Goal: Transaction & Acquisition: Purchase product/service

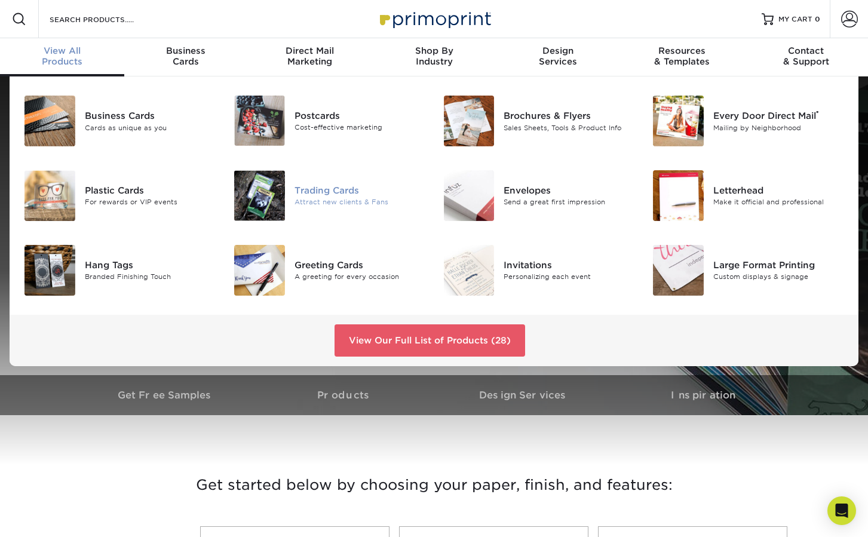
click at [314, 190] on div "Trading Cards" at bounding box center [360, 190] width 131 height 13
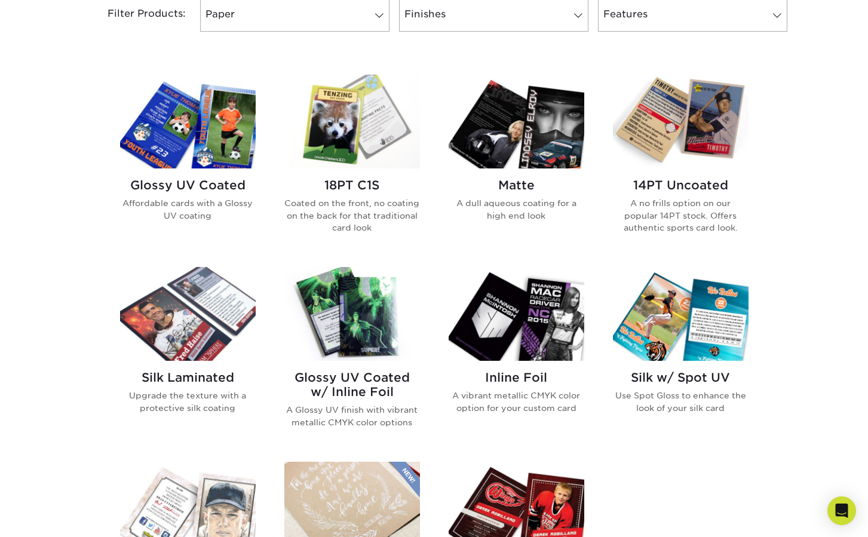
scroll to position [530, 0]
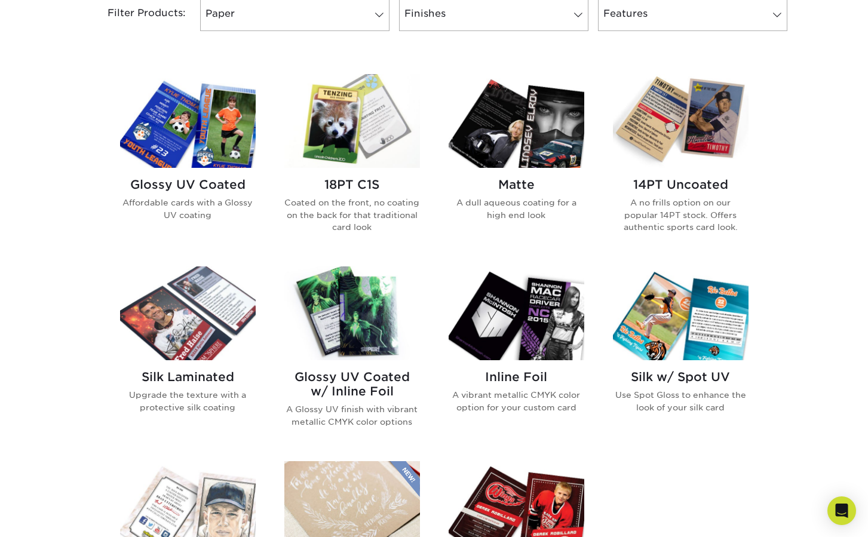
click at [646, 215] on p "A no frills option on our popular 14PT stock. Offers authentic sports card look." at bounding box center [681, 215] width 136 height 36
click at [397, 200] on p "Coated on the front, no coating on the back for that traditional card look" at bounding box center [352, 215] width 136 height 36
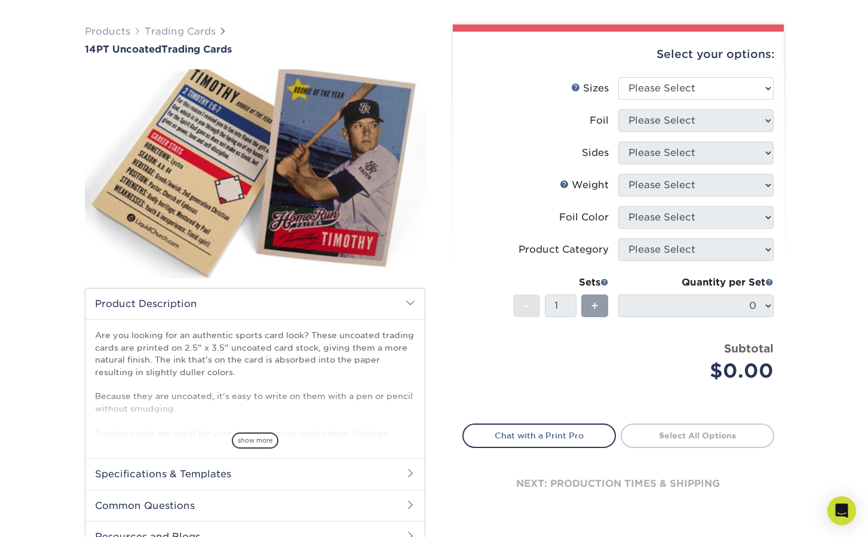
scroll to position [76, 0]
click at [266, 465] on h2 "Specifications & Templates" at bounding box center [254, 473] width 339 height 31
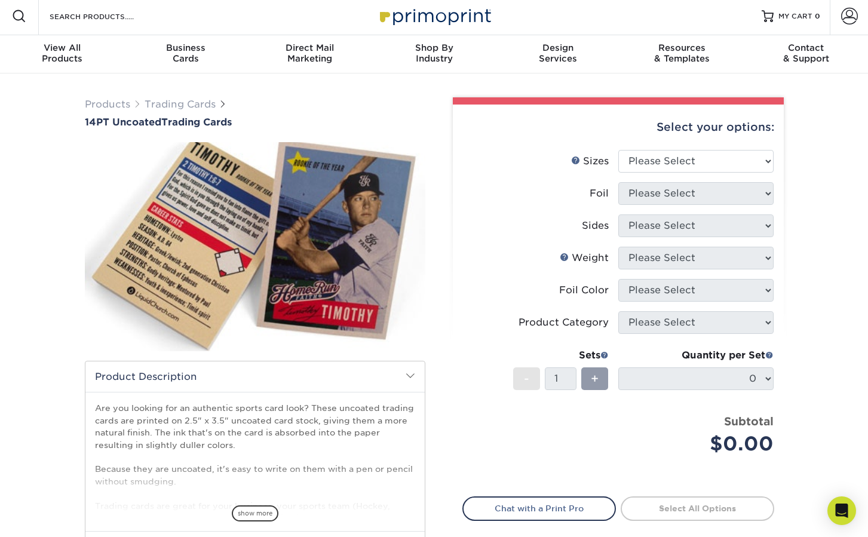
scroll to position [0, 0]
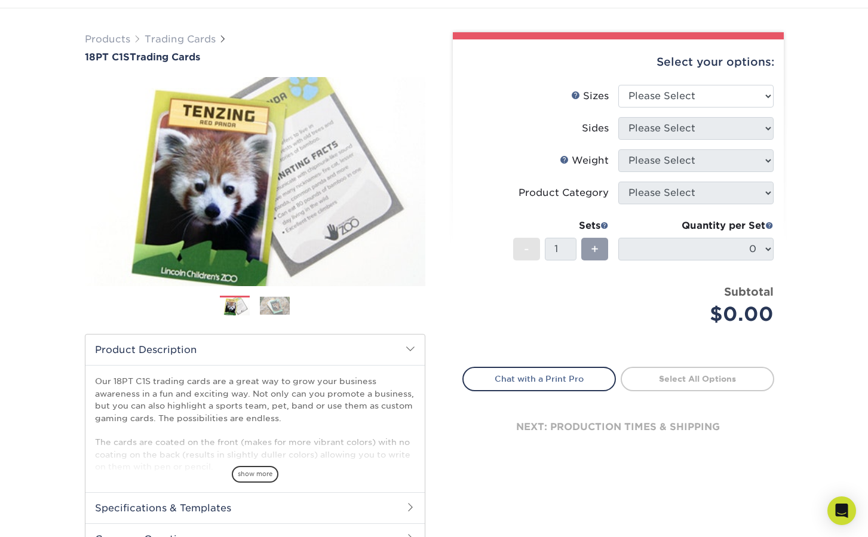
scroll to position [78, 0]
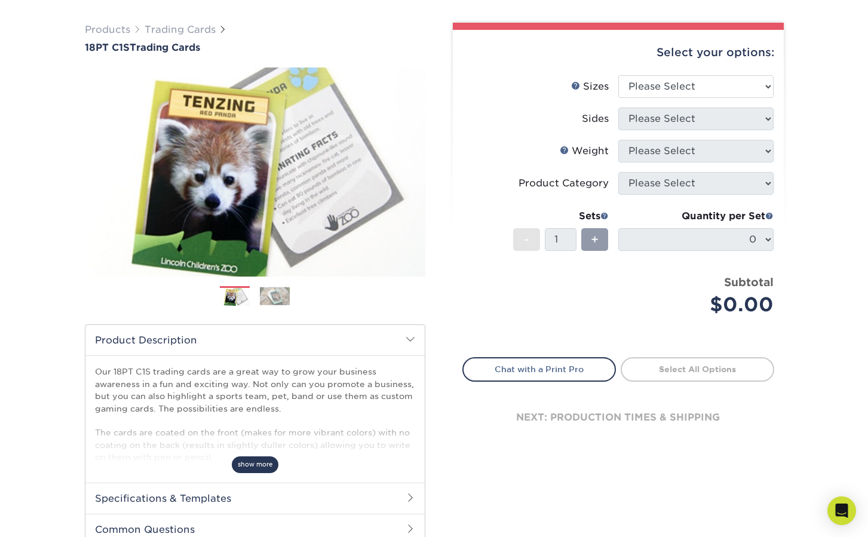
click at [254, 464] on span "show more" at bounding box center [255, 464] width 47 height 16
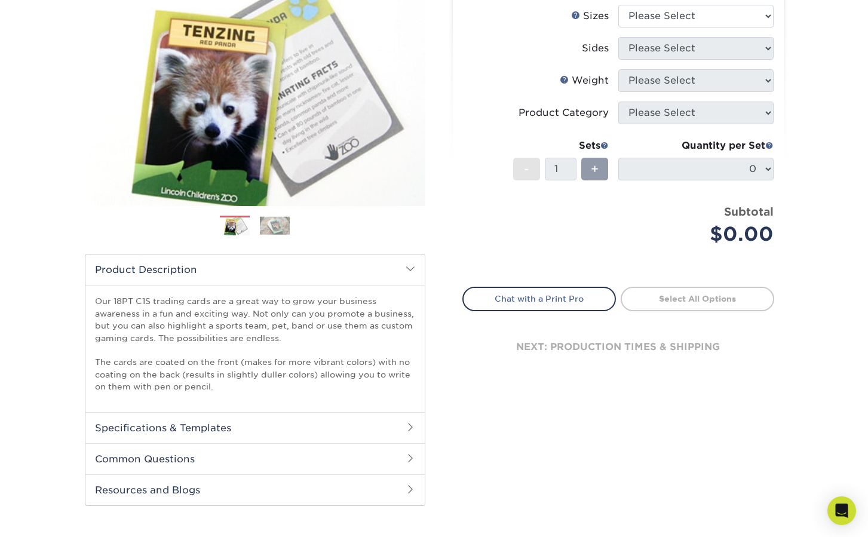
scroll to position [149, 0]
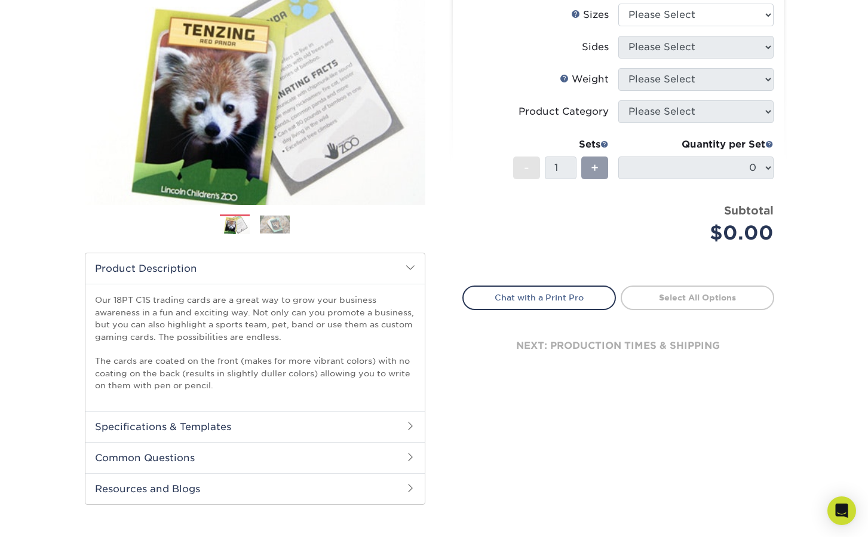
click at [247, 427] on h2 "Specifications & Templates" at bounding box center [254, 426] width 339 height 31
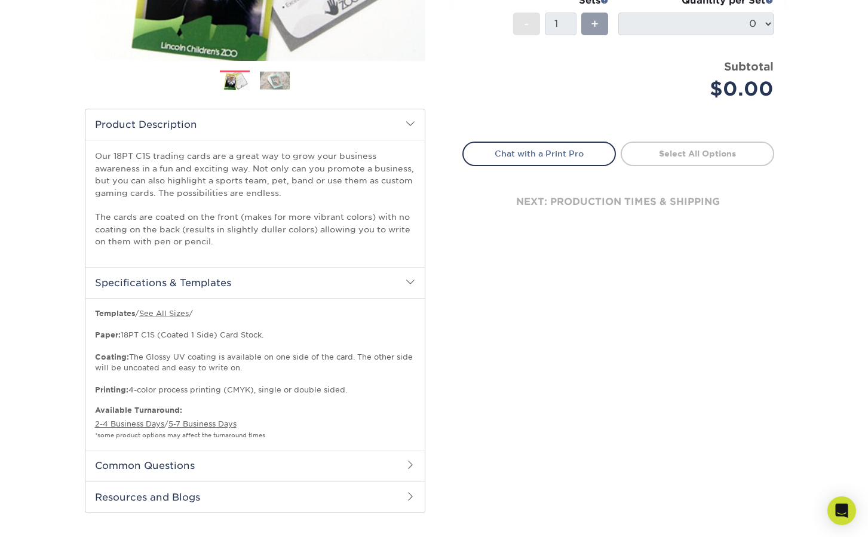
scroll to position [295, 0]
click at [246, 456] on h2 "Common Questions" at bounding box center [254, 464] width 339 height 31
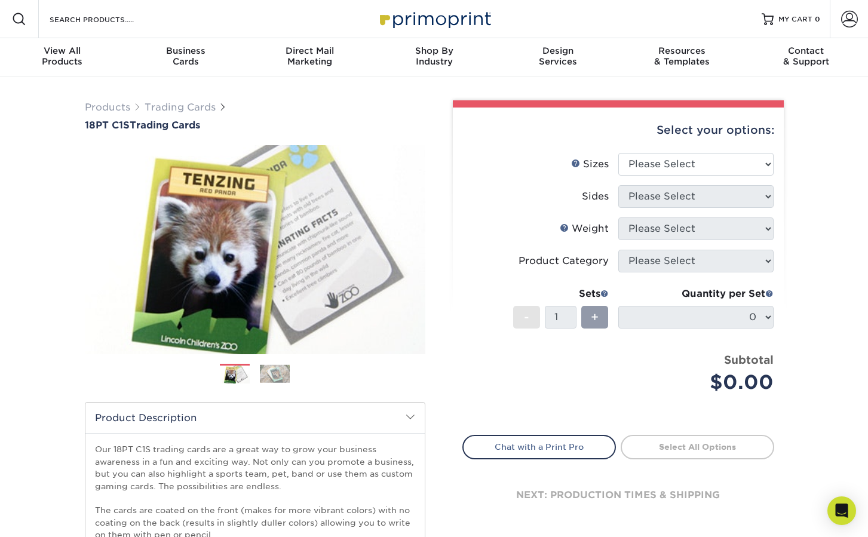
scroll to position [0, 0]
select select "2.50x3.50"
select select "13abbda7-1d64-4f25-8bb2-c179b224825d"
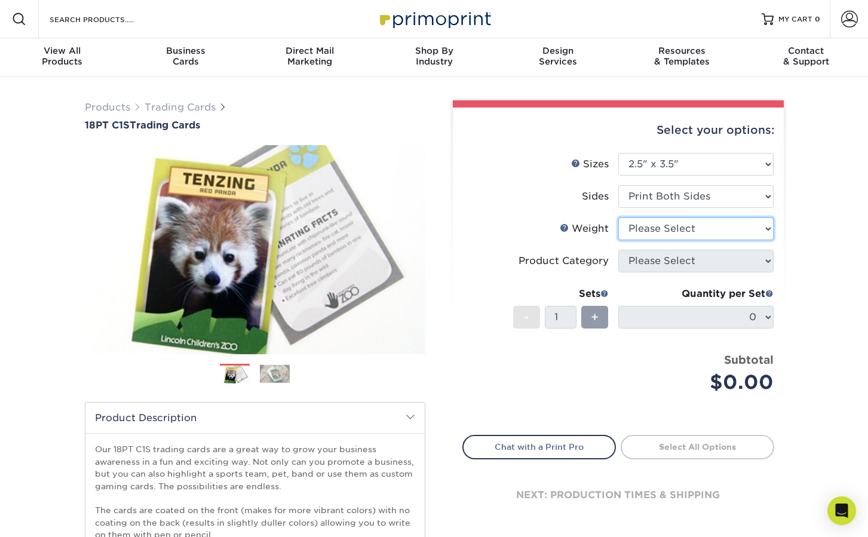
select select "18PTC1S"
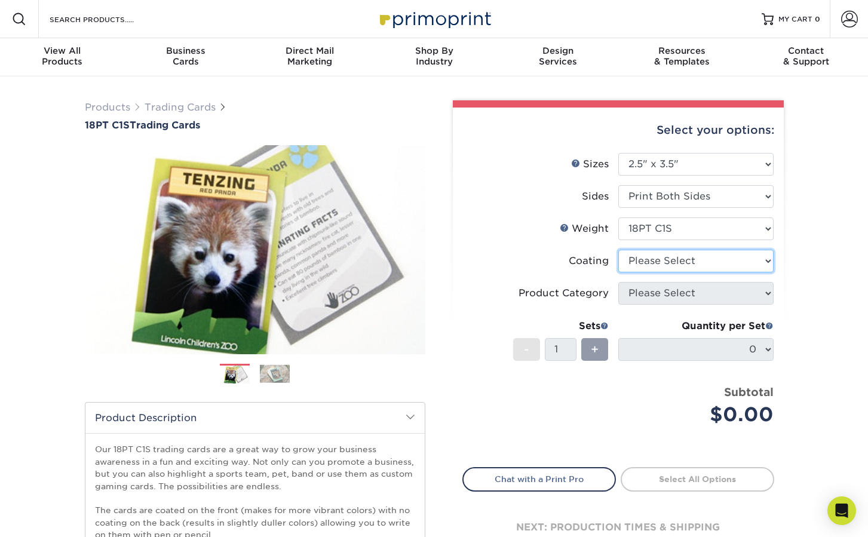
select select "1e8116af-acfc-44b1-83dc-8181aa338834"
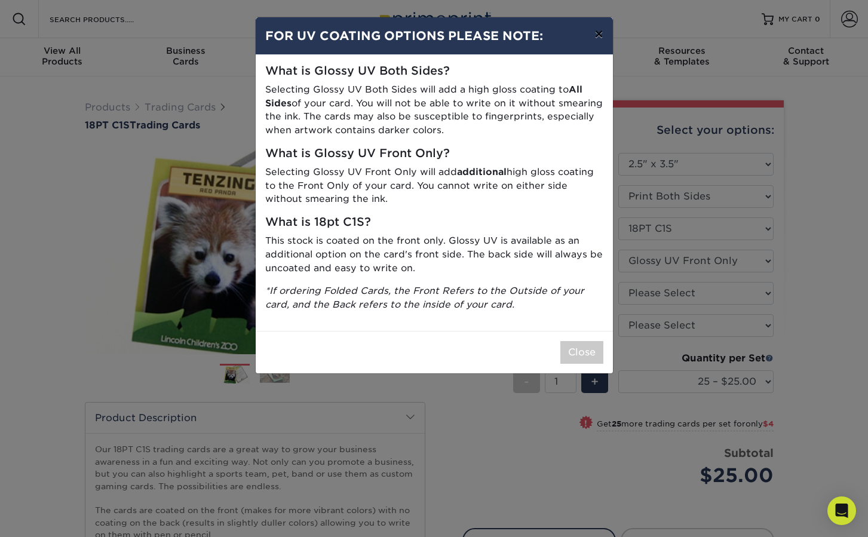
click at [601, 35] on button "×" at bounding box center [598, 33] width 27 height 33
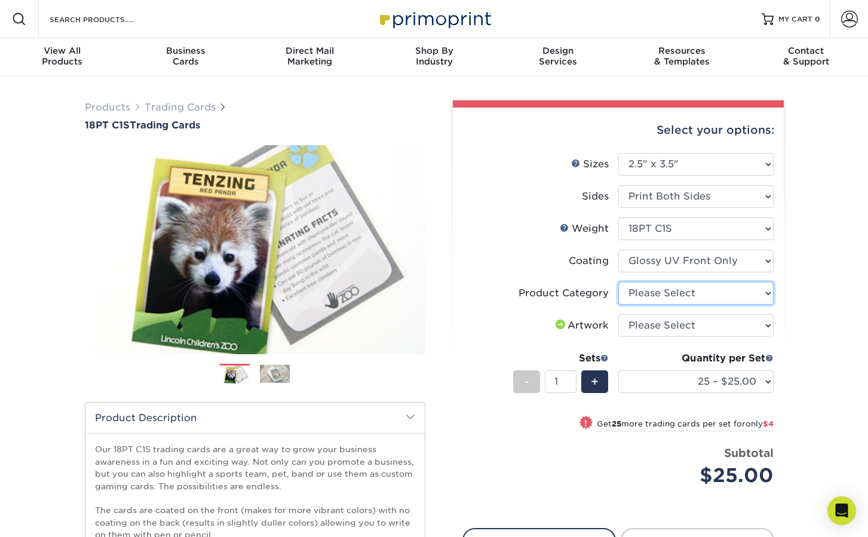
select select "c2f9bce9-36c2-409d-b101-c29d9d031e18"
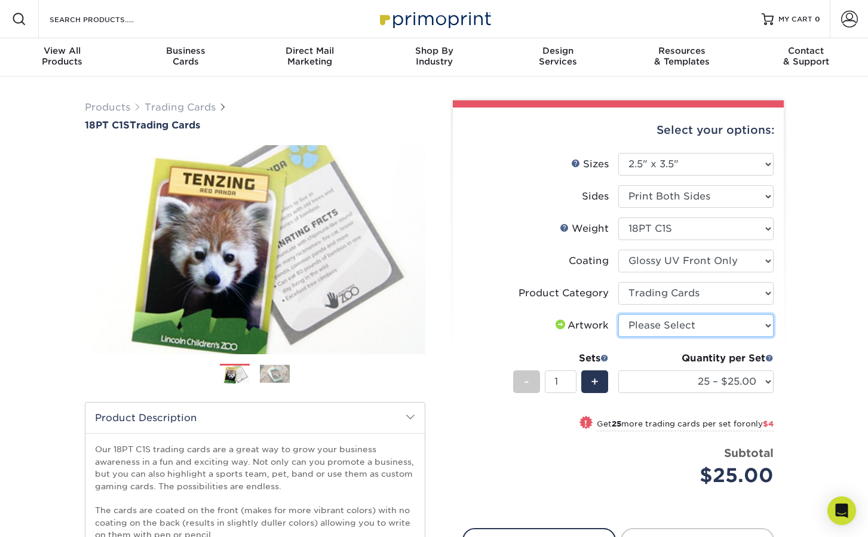
select select "upload"
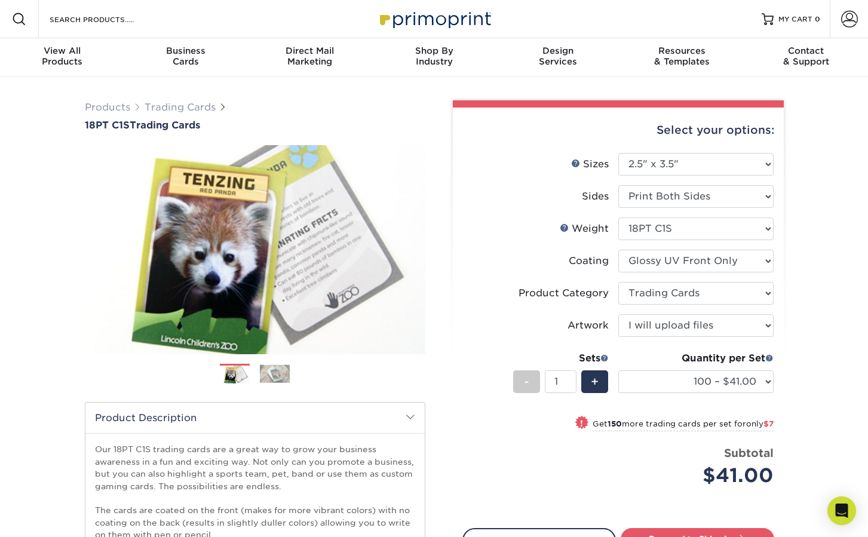
click at [712, 424] on small "Get 150 more trading cards per set for only $7" at bounding box center [683, 425] width 181 height 12
select select "250 – $48.00"
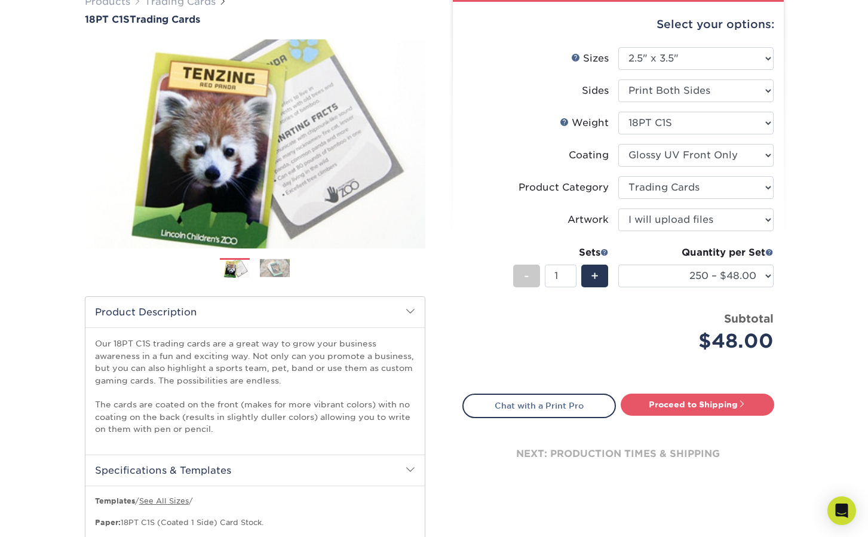
scroll to position [113, 0]
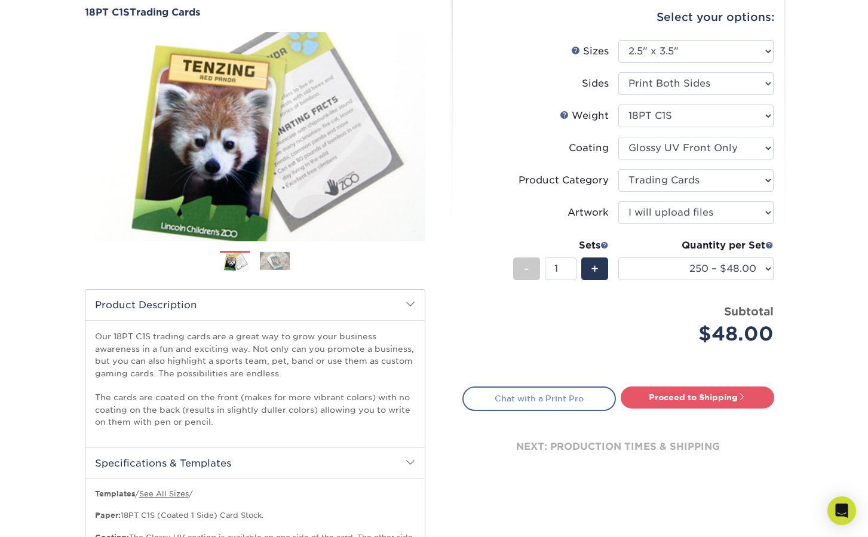
click at [579, 401] on link "Chat with a Print Pro" at bounding box center [539, 399] width 154 height 24
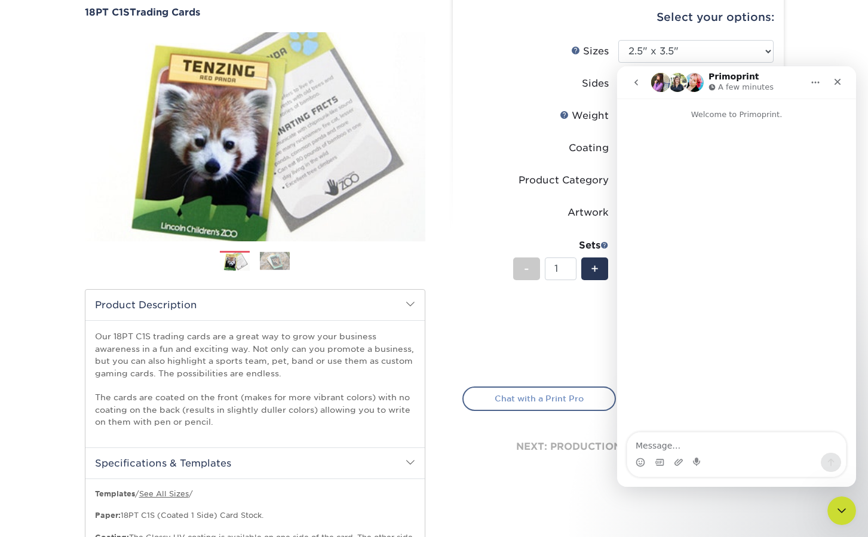
scroll to position [0, 0]
type textarea "How do I upload my trading card art?"
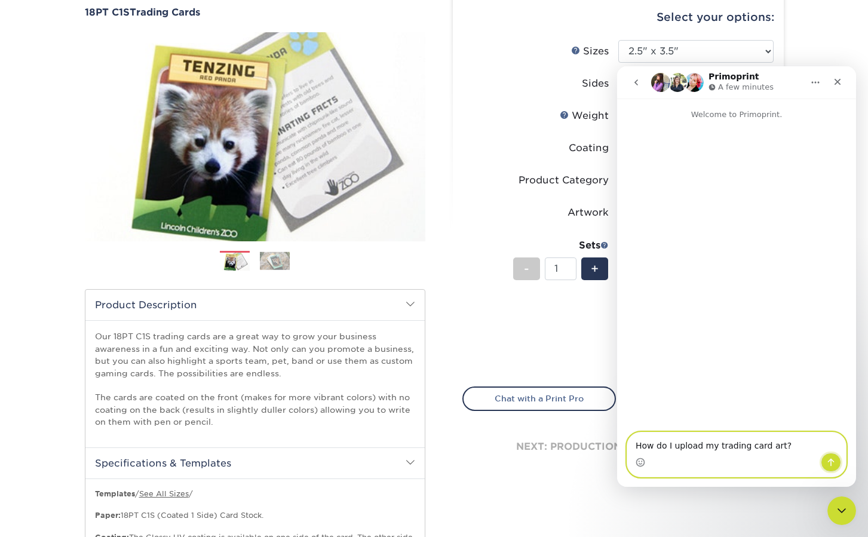
click at [833, 458] on icon "Send a message…" at bounding box center [831, 463] width 10 height 10
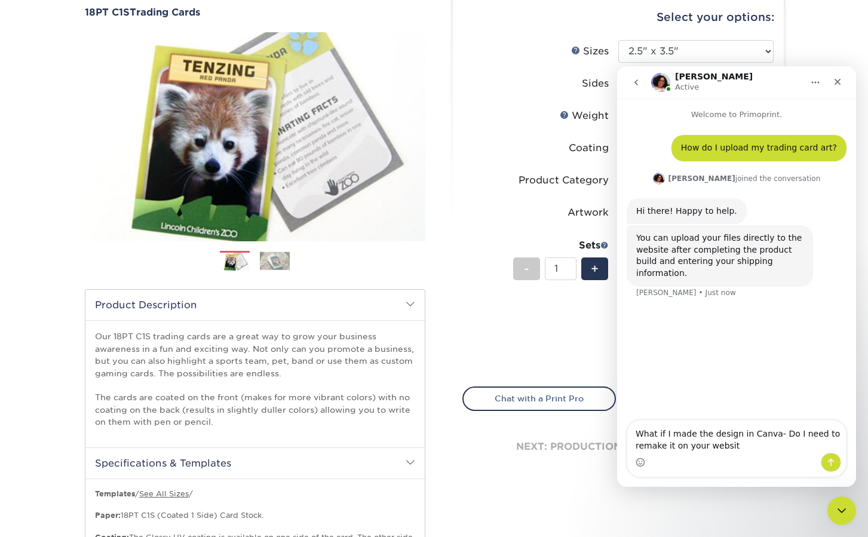
type textarea "What if I made the design in Canva- Do I need to remake it on your website"
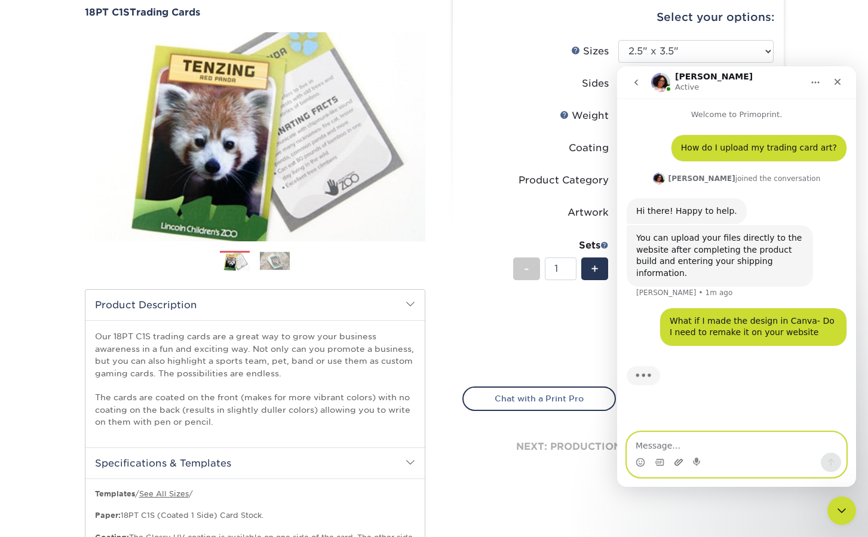
click at [679, 464] on icon "Upload attachment" at bounding box center [679, 463] width 10 height 10
click at [665, 445] on textarea "Message…" at bounding box center [736, 443] width 219 height 20
click at [185, 494] on link "See All Sizes" at bounding box center [164, 493] width 50 height 9
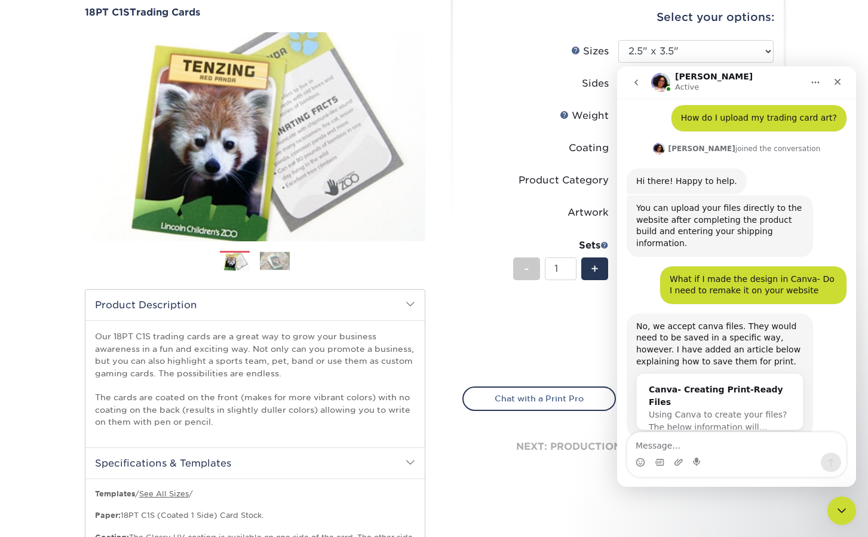
scroll to position [44, 0]
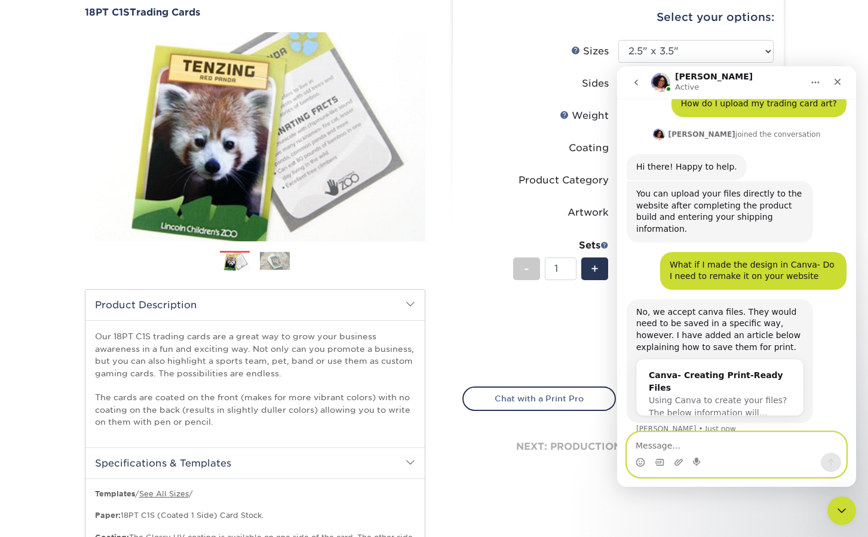
click at [660, 433] on textarea "Message…" at bounding box center [736, 443] width 219 height 20
type textarea "Oh Thank you I am new to all of this!"
click at [829, 462] on icon "Send a message…" at bounding box center [831, 463] width 10 height 10
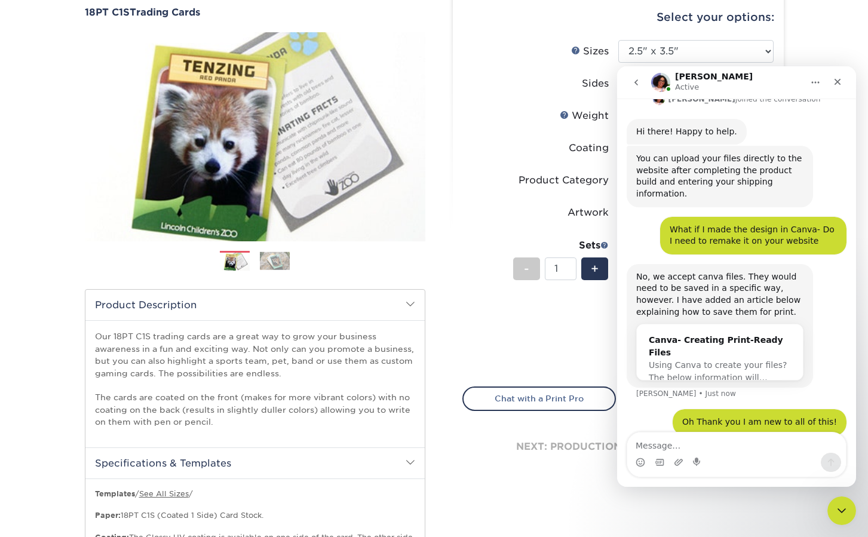
click at [692, 360] on span "Using Canva to create your files? The below information will…" at bounding box center [718, 371] width 139 height 22
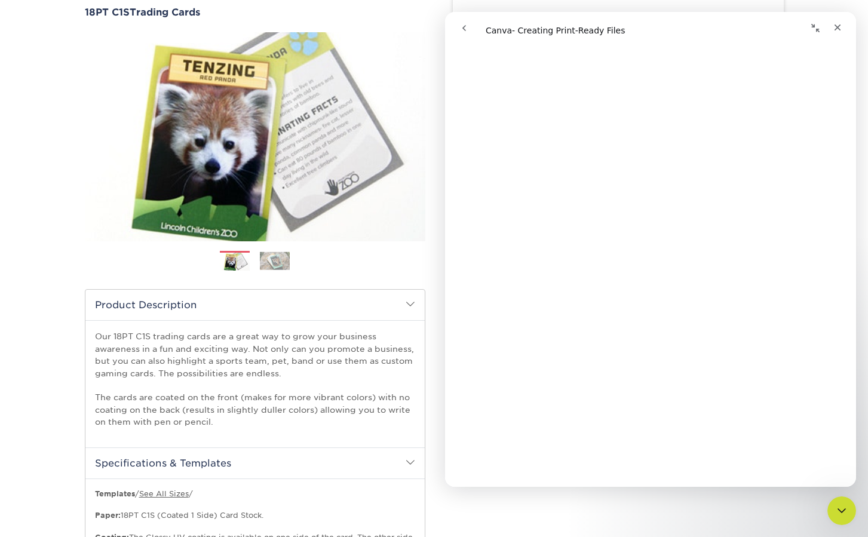
scroll to position [1409, 0]
click at [164, 492] on link "See All Sizes" at bounding box center [164, 493] width 50 height 9
click at [410, 82] on img at bounding box center [255, 136] width 341 height 235
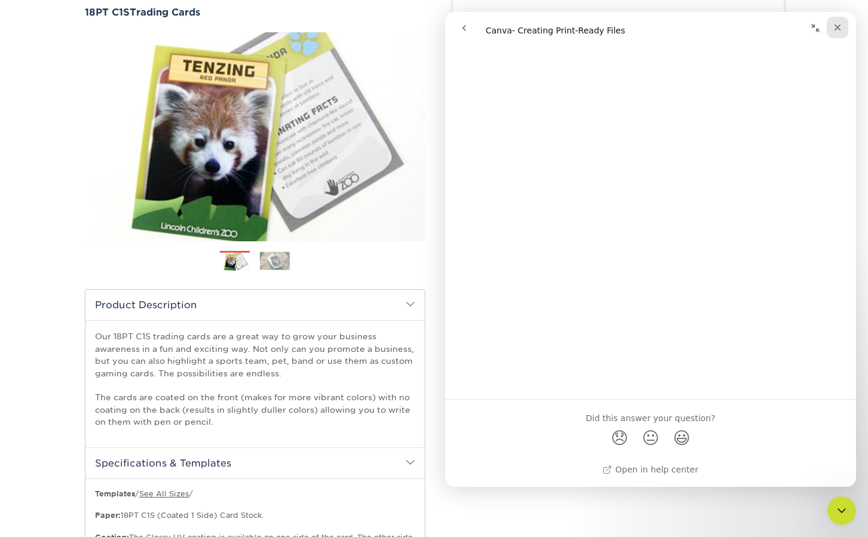
click at [836, 31] on icon "Close" at bounding box center [838, 28] width 10 height 10
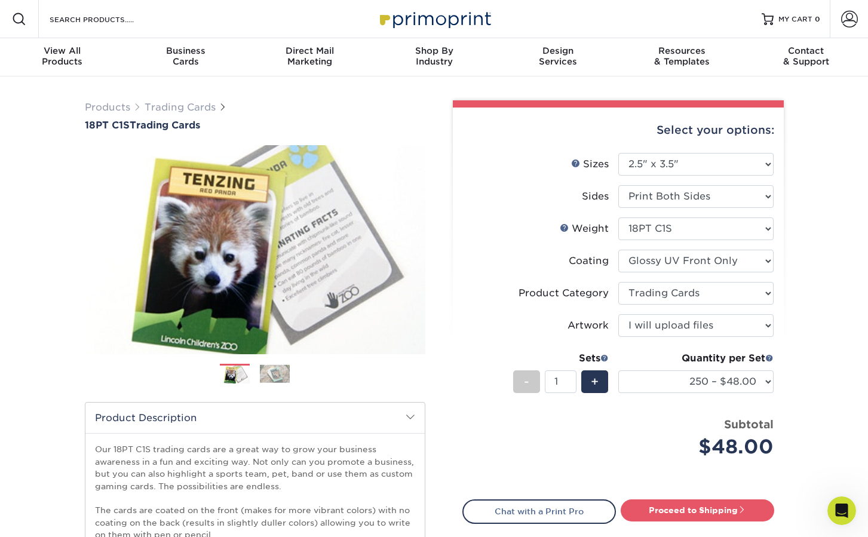
scroll to position [0, 0]
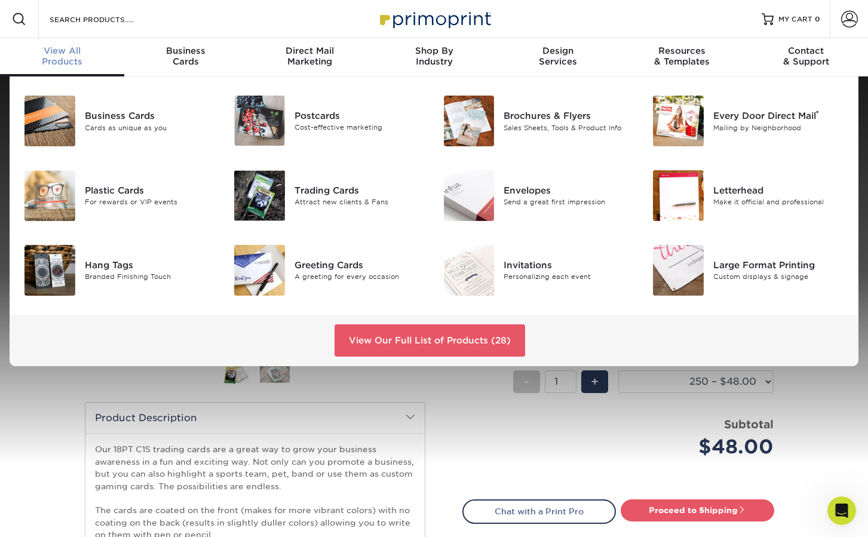
click at [79, 57] on div "View All Products" at bounding box center [62, 56] width 124 height 22
click at [316, 198] on div "Attract new clients & Fans" at bounding box center [360, 202] width 131 height 10
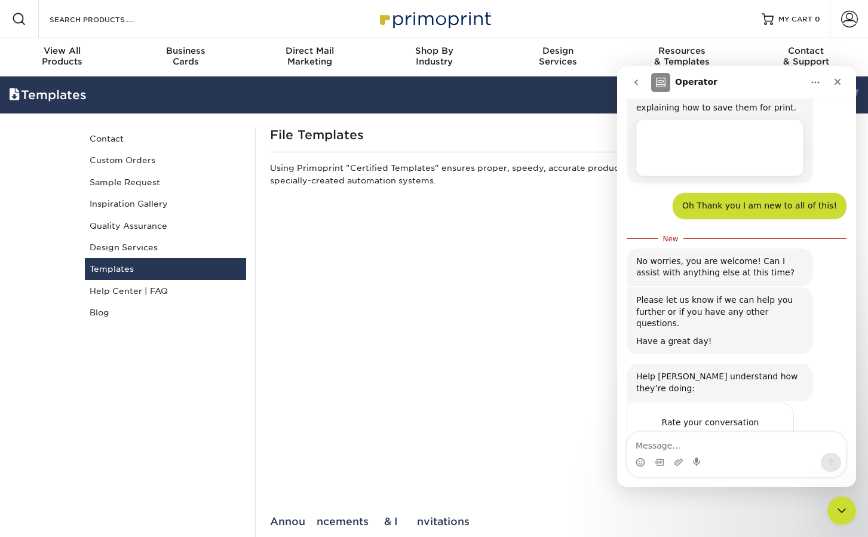
scroll to position [296, 0]
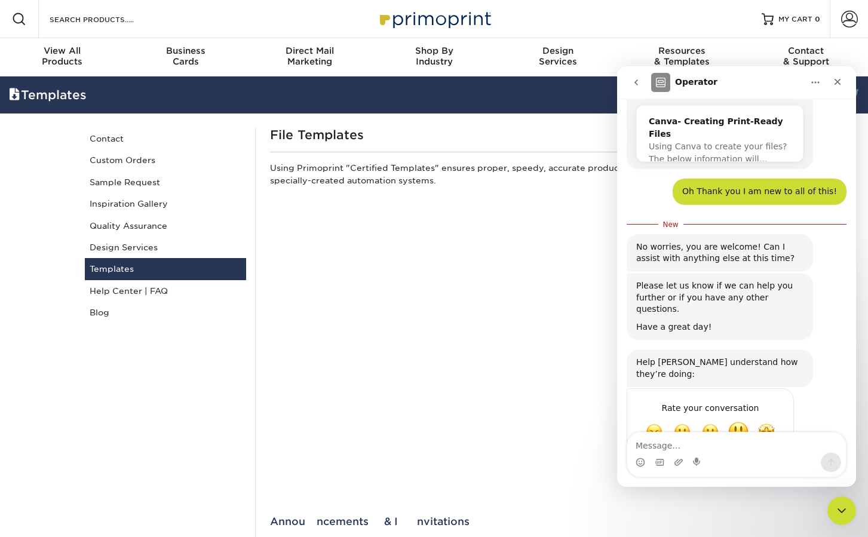
click at [736, 422] on span "Great" at bounding box center [739, 433] width 22 height 22
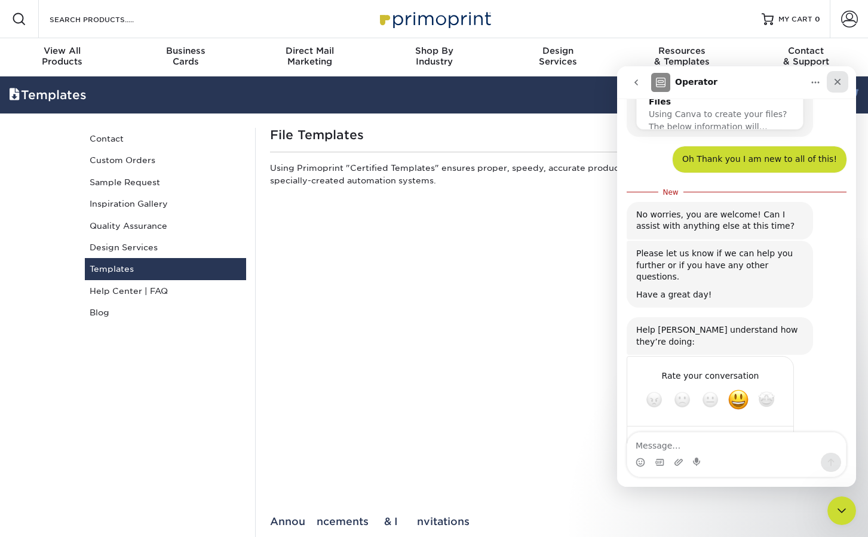
click at [837, 80] on icon "Close" at bounding box center [838, 82] width 10 height 10
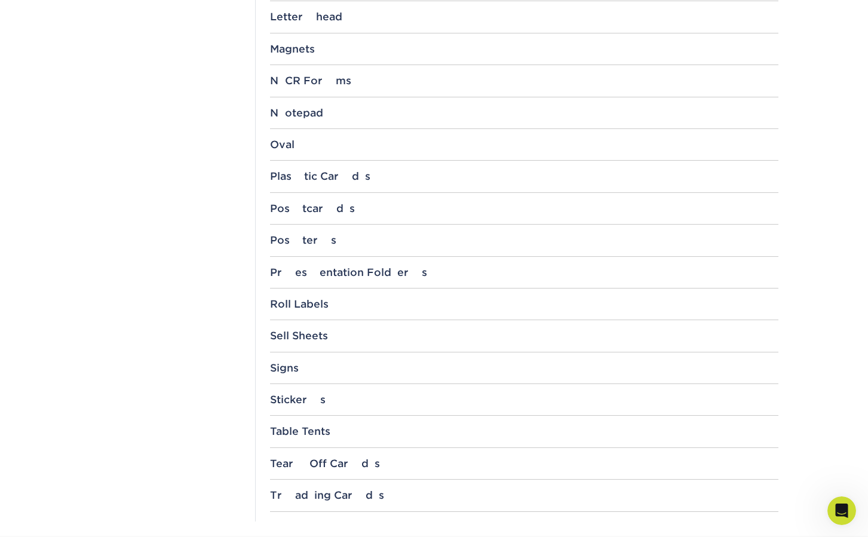
scroll to position [1114, 0]
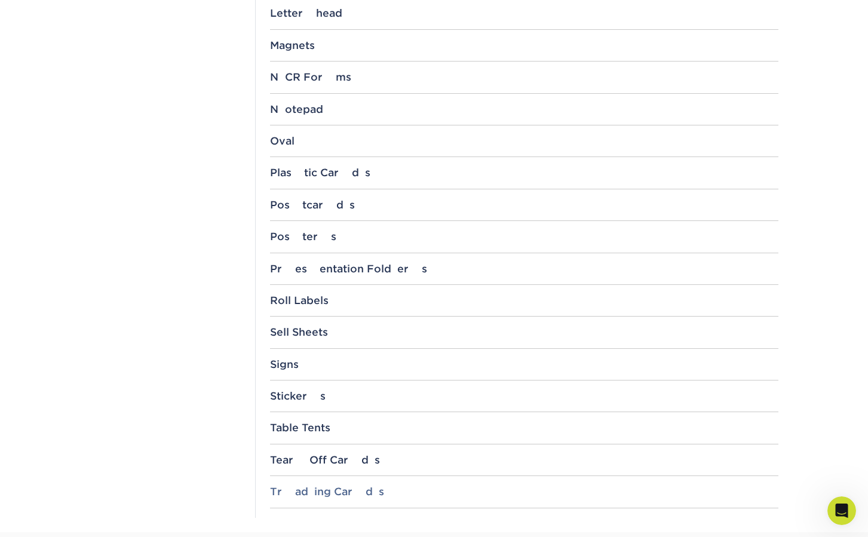
click at [304, 486] on div "Trading Cards" at bounding box center [524, 492] width 508 height 12
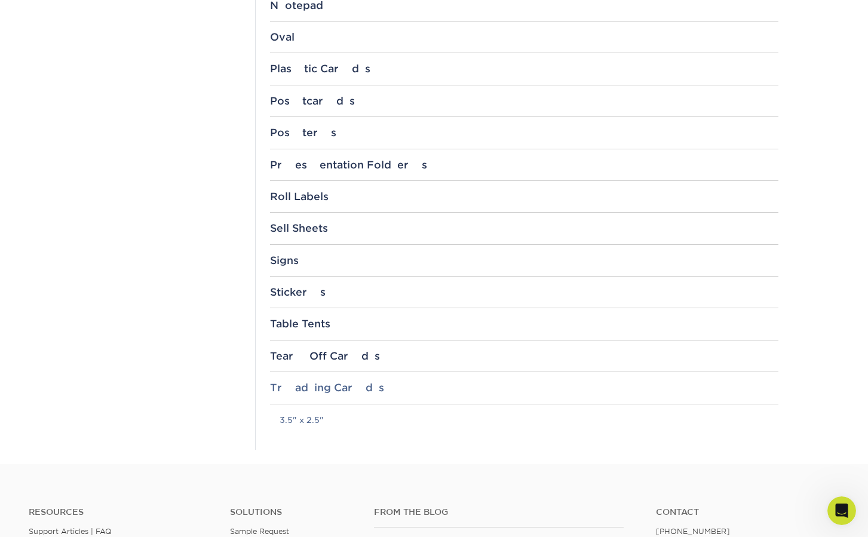
scroll to position [1241, 0]
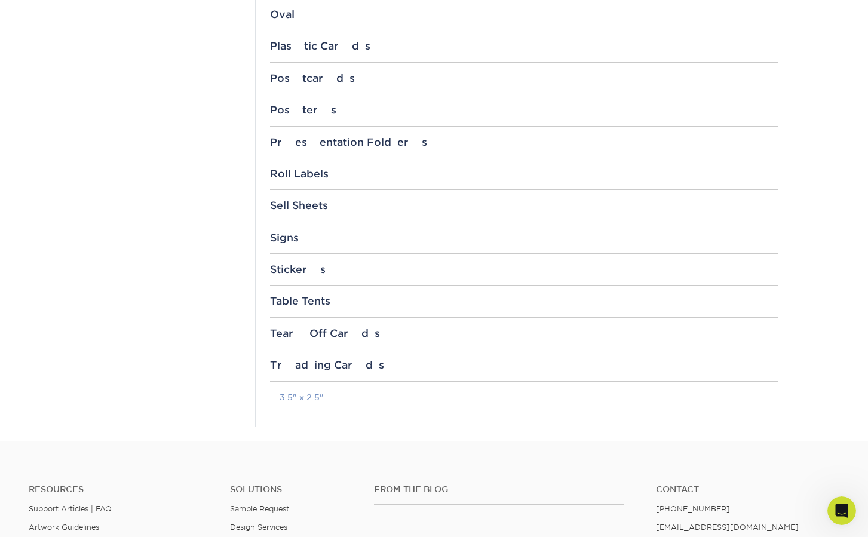
click at [299, 393] on link "3.5" x 2.5"" at bounding box center [302, 398] width 44 height 10
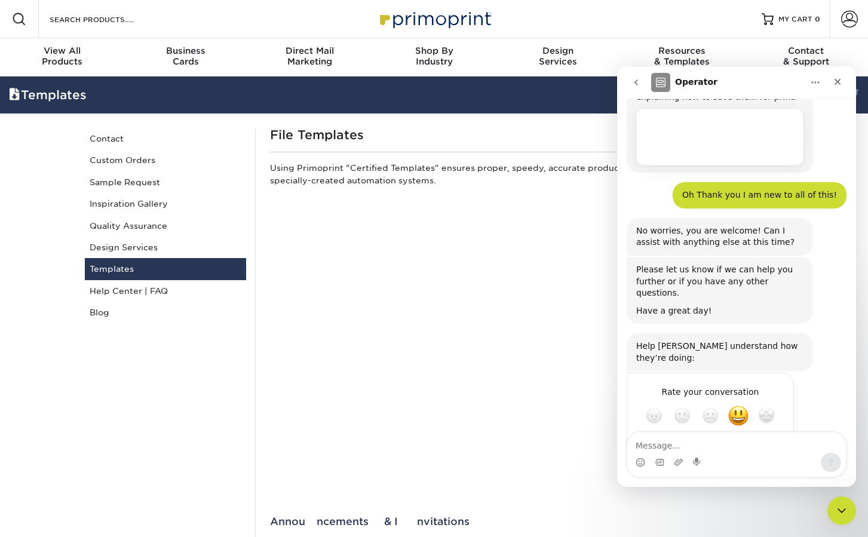
scroll to position [309, 0]
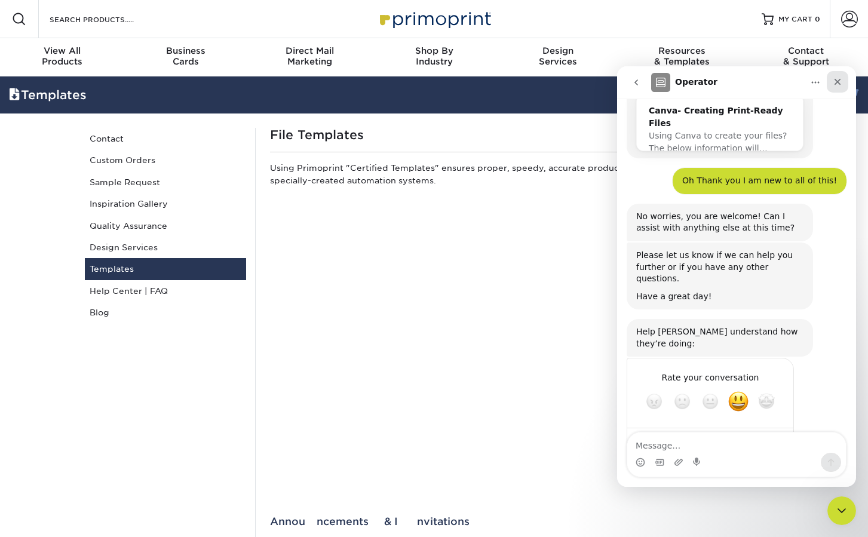
click at [833, 81] on icon "Close" at bounding box center [838, 82] width 10 height 10
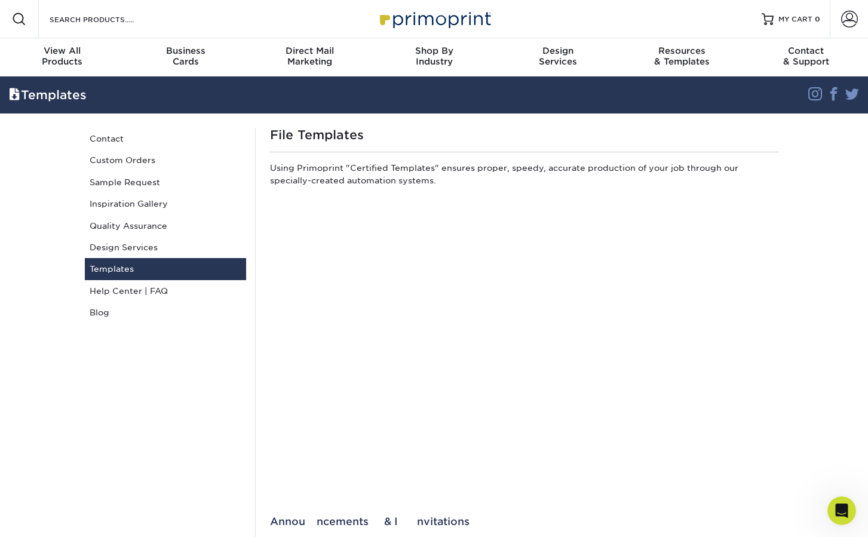
scroll to position [0, 0]
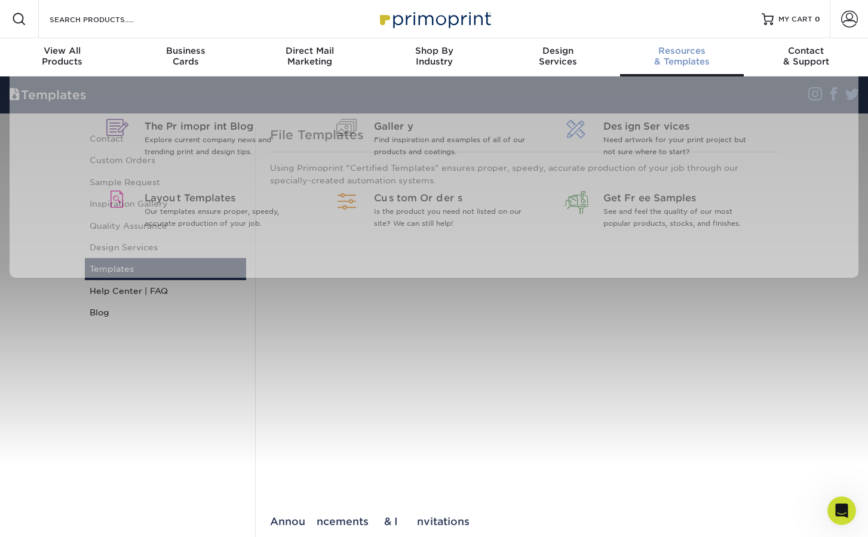
click at [684, 57] on div "Resources & Templates" at bounding box center [682, 56] width 124 height 22
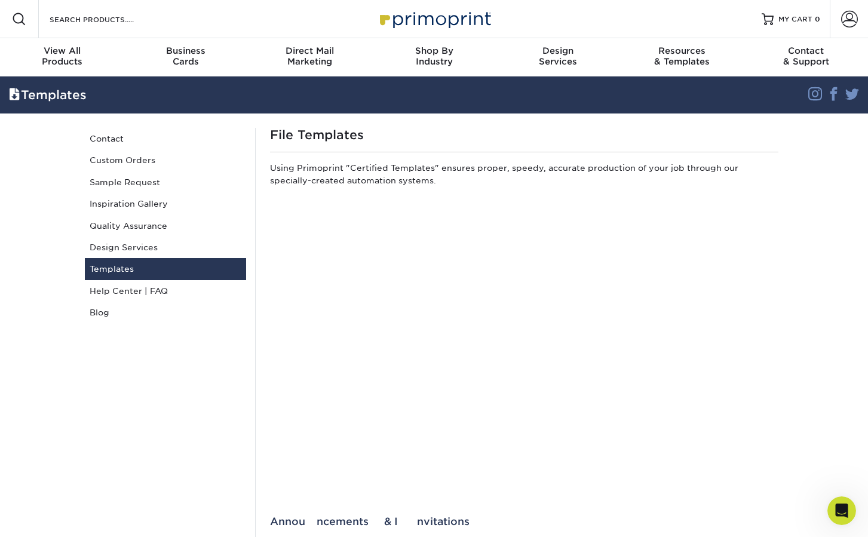
click at [111, 261] on link "Templates" at bounding box center [165, 269] width 161 height 22
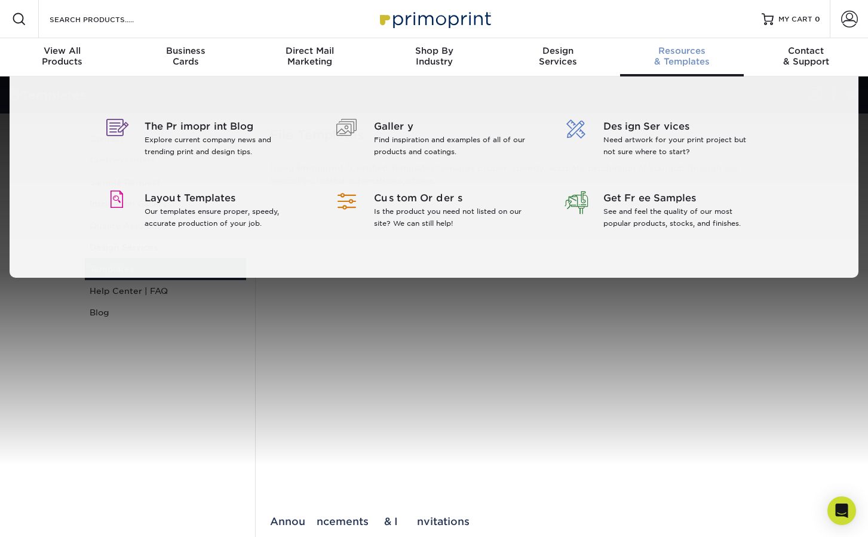
click at [666, 61] on div "Resources & Templates" at bounding box center [682, 56] width 124 height 22
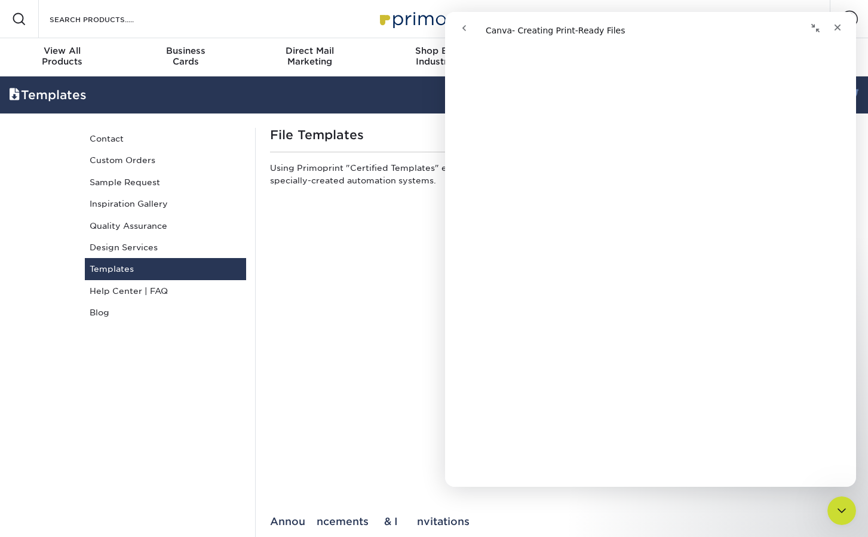
scroll to position [1531, 0]
click at [91, 268] on link "Templates" at bounding box center [165, 269] width 161 height 22
click at [361, 180] on p "Using Primoprint "Certified Templates" ensures proper, speedy, accurate product…" at bounding box center [524, 176] width 508 height 29
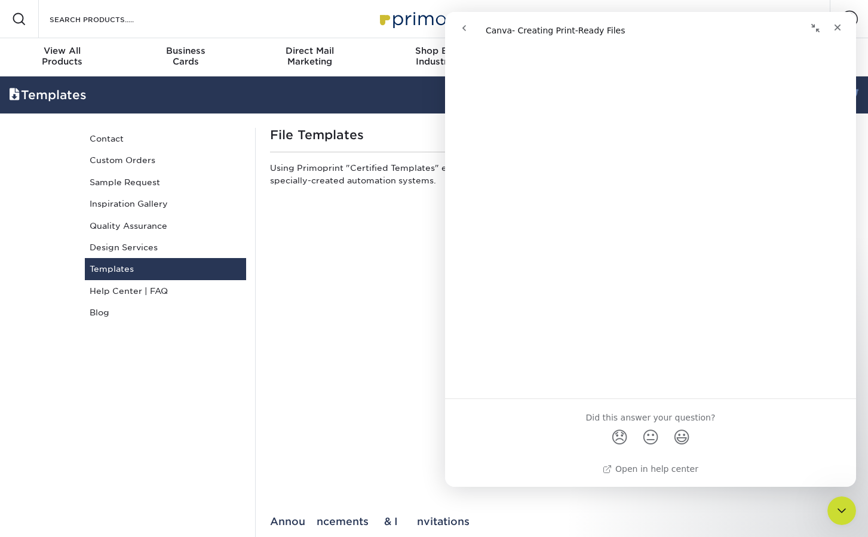
click at [465, 29] on icon "go back" at bounding box center [464, 28] width 10 height 10
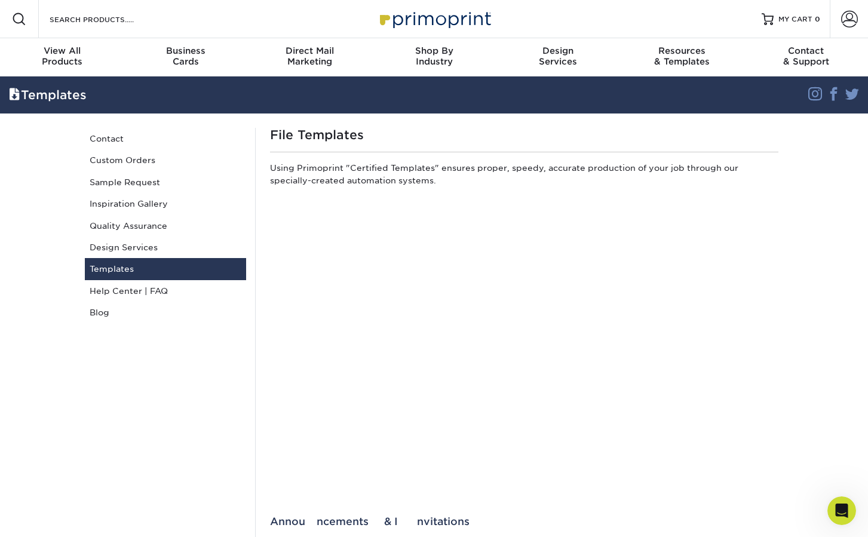
scroll to position [0, 0]
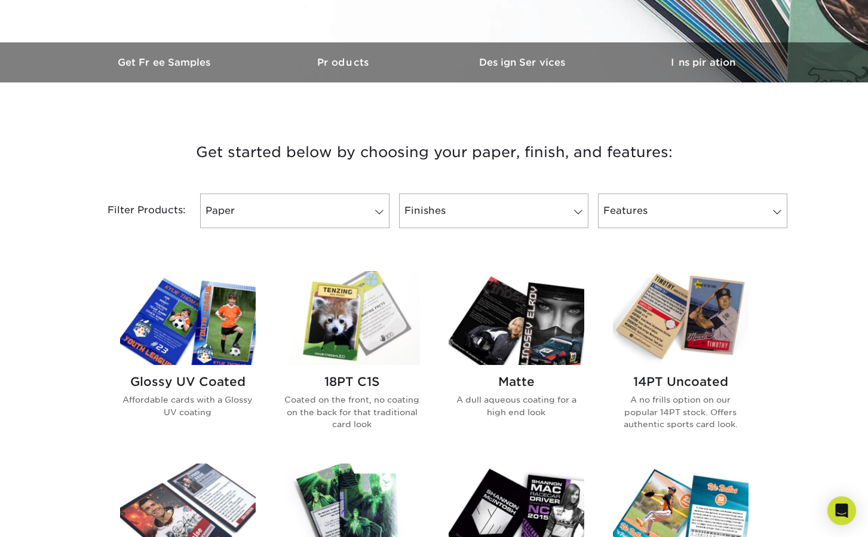
scroll to position [334, 0]
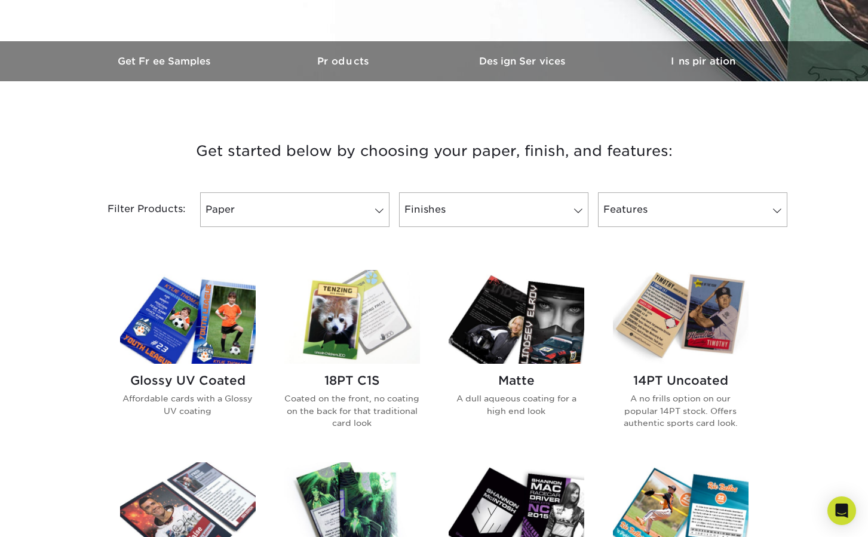
click at [354, 372] on div "18PT C1S Coated on the front, no coating on the back for that traditional card …" at bounding box center [352, 406] width 136 height 84
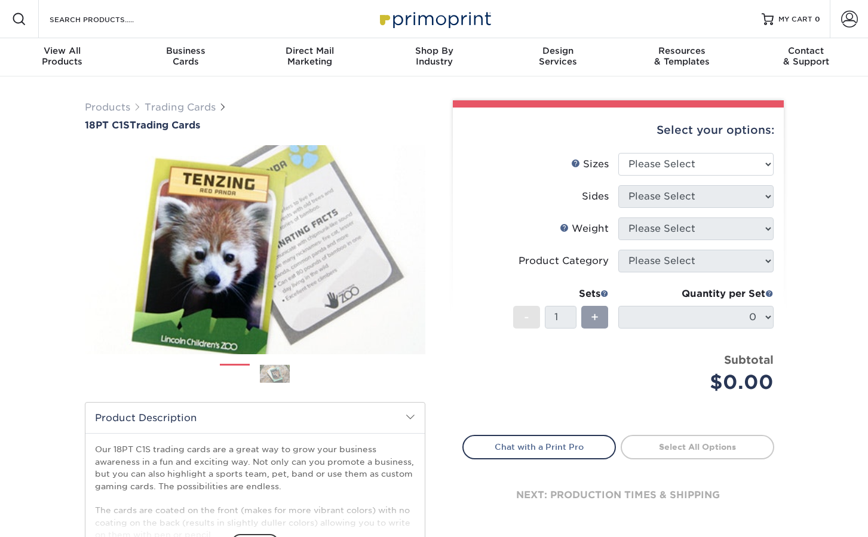
click at [343, 319] on img at bounding box center [255, 249] width 341 height 235
select select "2.50x3.50"
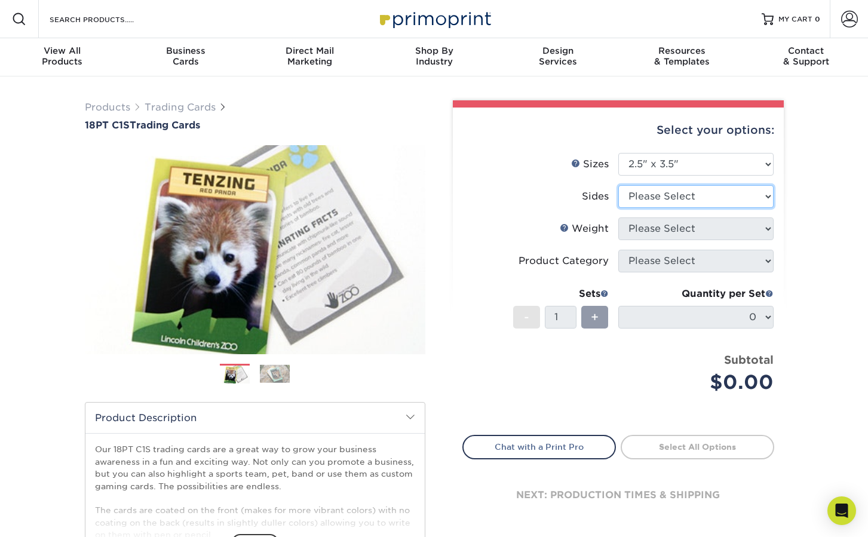
select select "13abbda7-1d64-4f25-8bb2-c179b224825d"
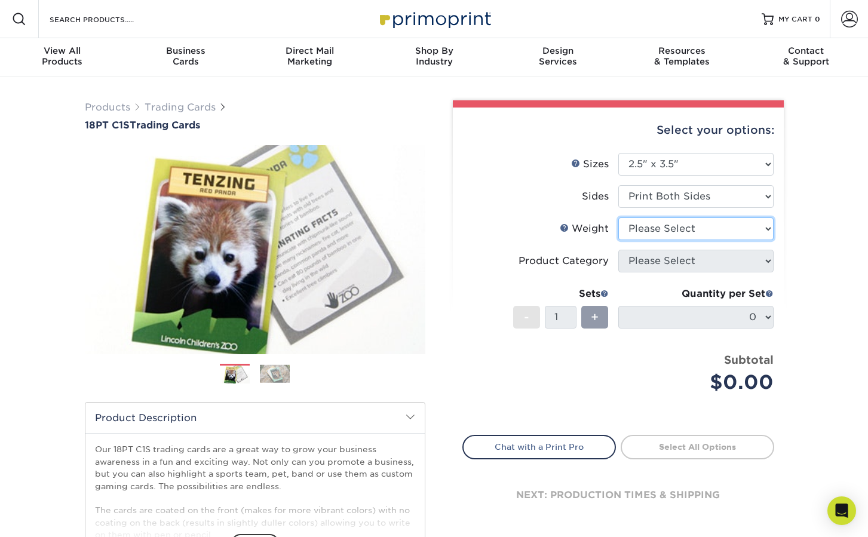
select select "18PTC1S"
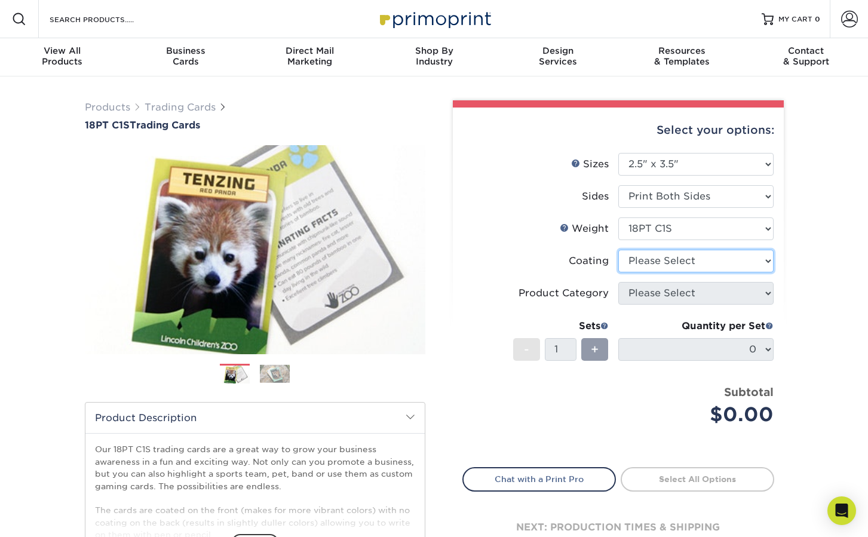
select select "1e8116af-acfc-44b1-83dc-8181aa338834"
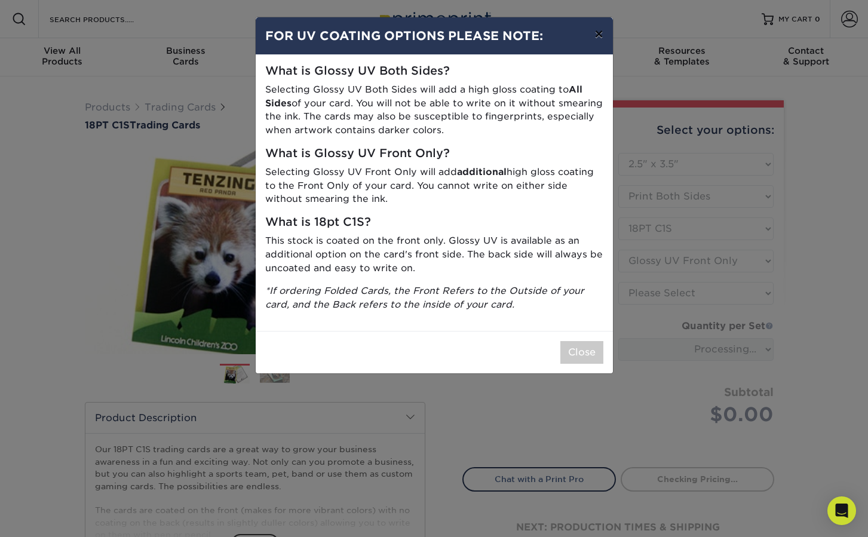
click at [600, 43] on button "×" at bounding box center [598, 33] width 27 height 33
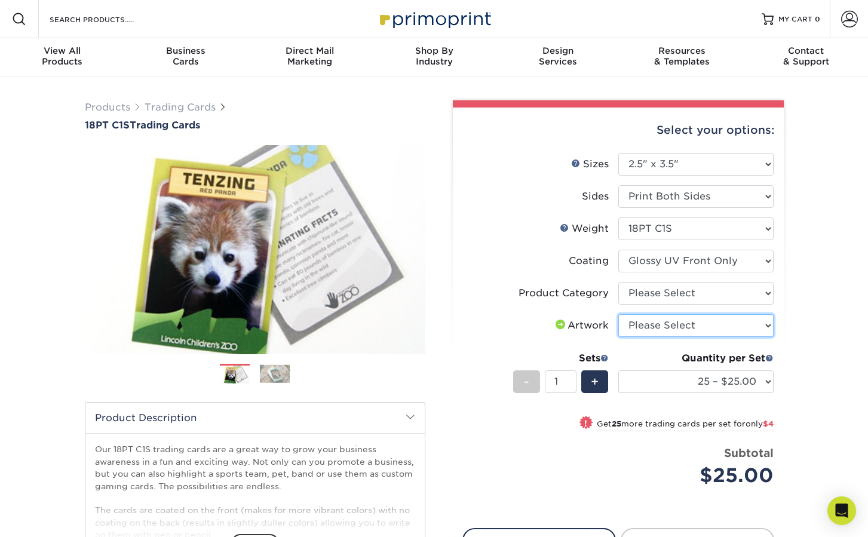
select select "upload"
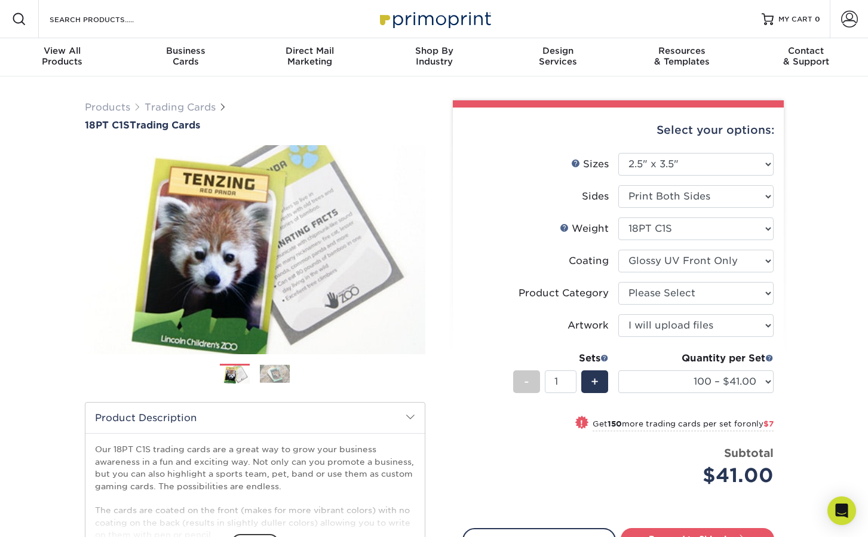
click at [720, 425] on small "Get 150 more trading cards per set for only $7" at bounding box center [683, 425] width 181 height 12
select select "250 – $48.00"
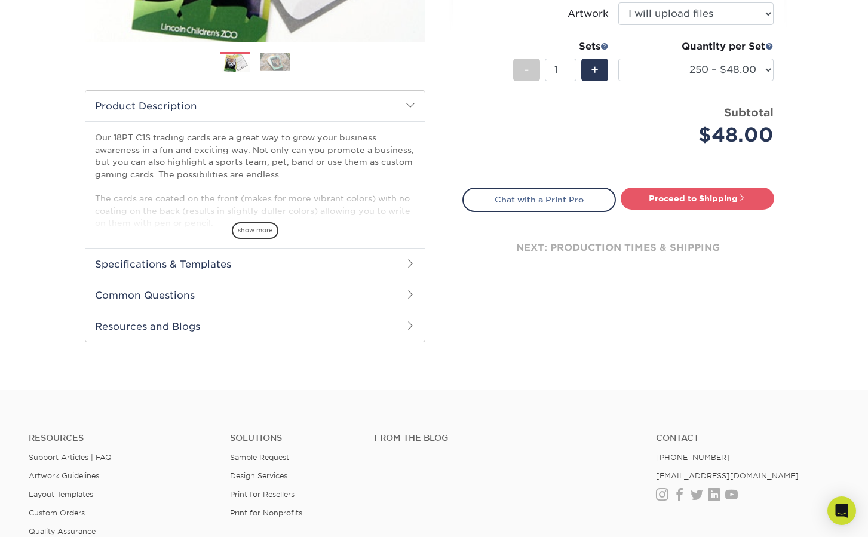
scroll to position [312, 0]
click at [672, 196] on link "Proceed to Shipping" at bounding box center [698, 198] width 154 height 22
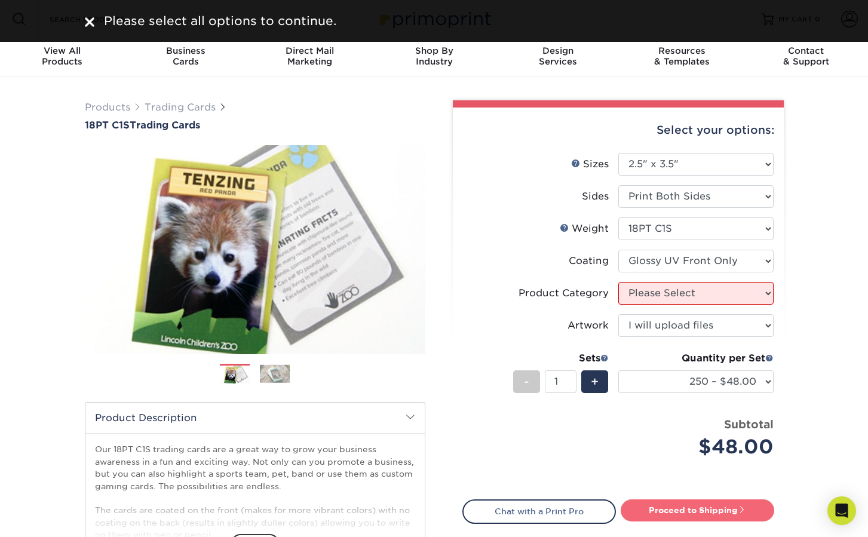
scroll to position [0, 0]
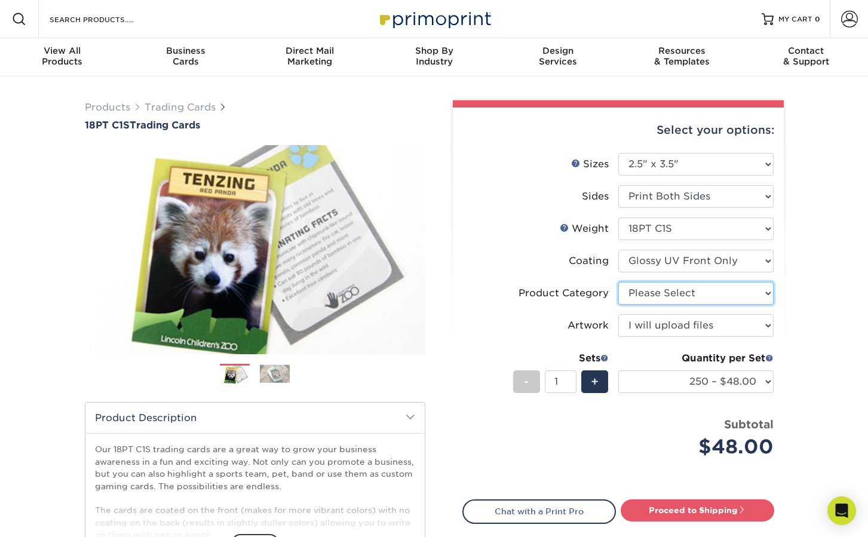
select select "c2f9bce9-36c2-409d-b101-c29d9d031e18"
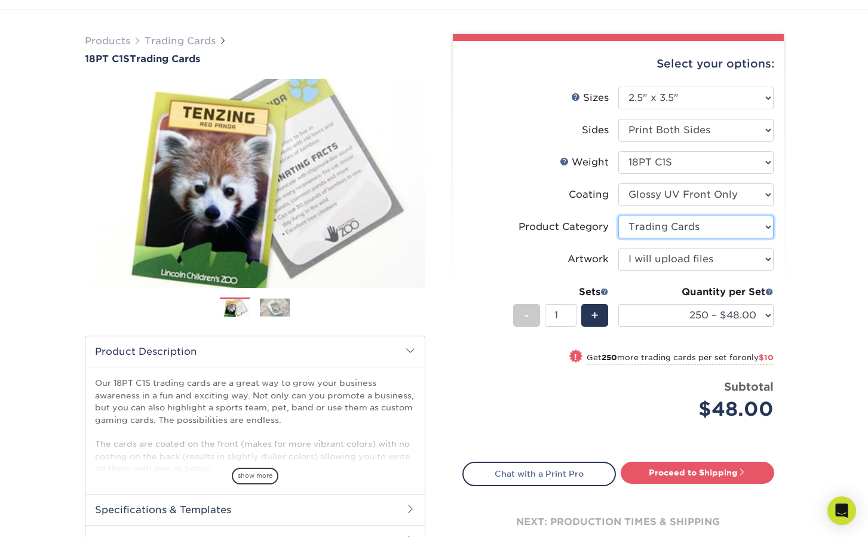
scroll to position [66, 0]
click at [692, 474] on link "Proceed to Shipping" at bounding box center [698, 473] width 154 height 22
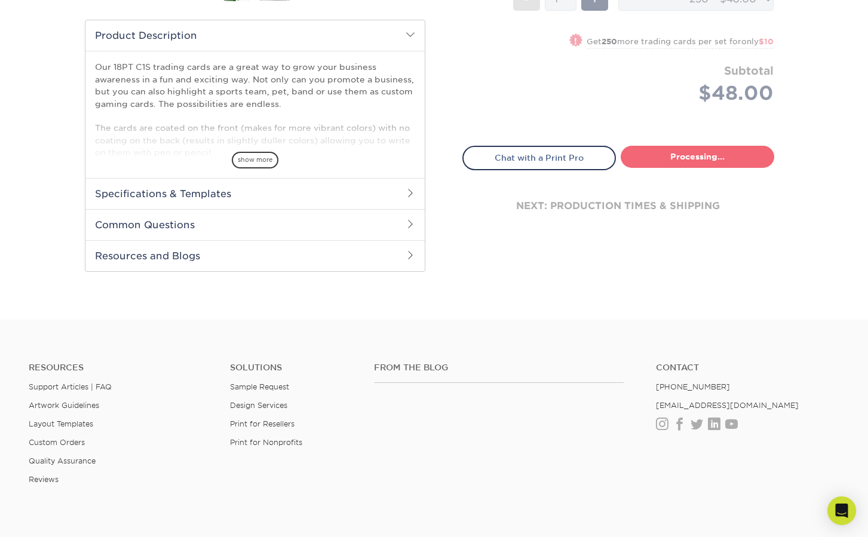
select select "f7cdf0bb-4f0d-4a12-bfed-4ea69d747644"
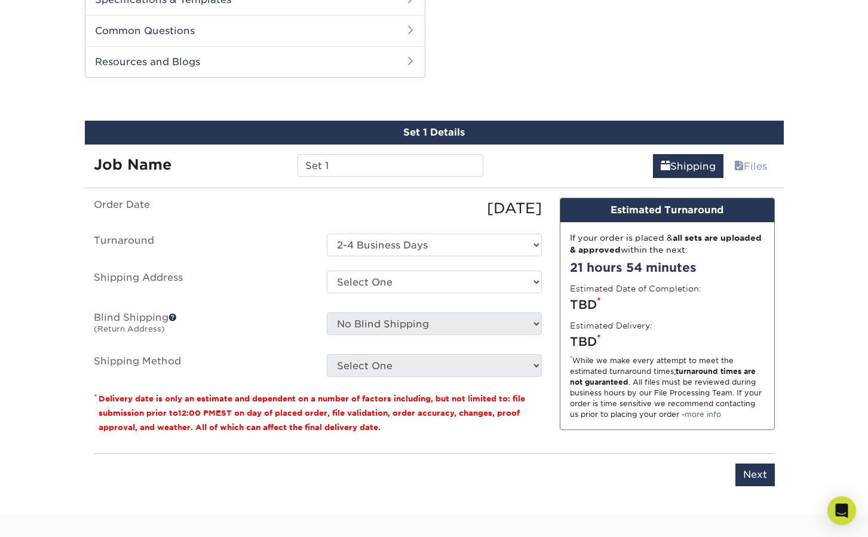
scroll to position [593, 0]
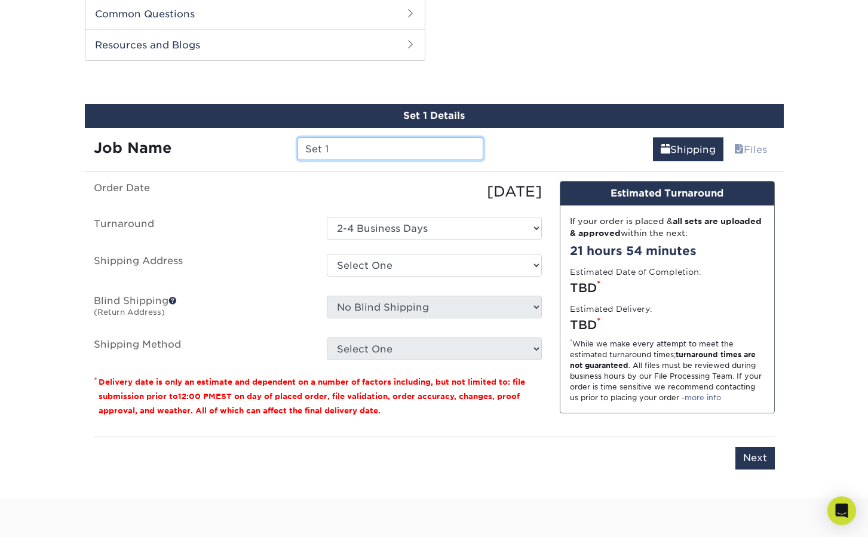
click at [337, 152] on input "Set 1" at bounding box center [391, 148] width 186 height 23
type input "Set 1 Sophie Therapy Dog Card"
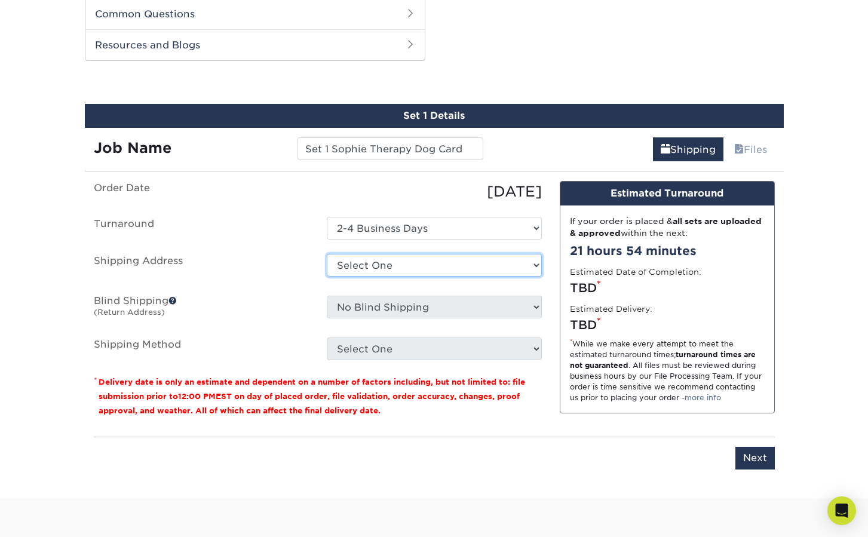
select select "newaddress"
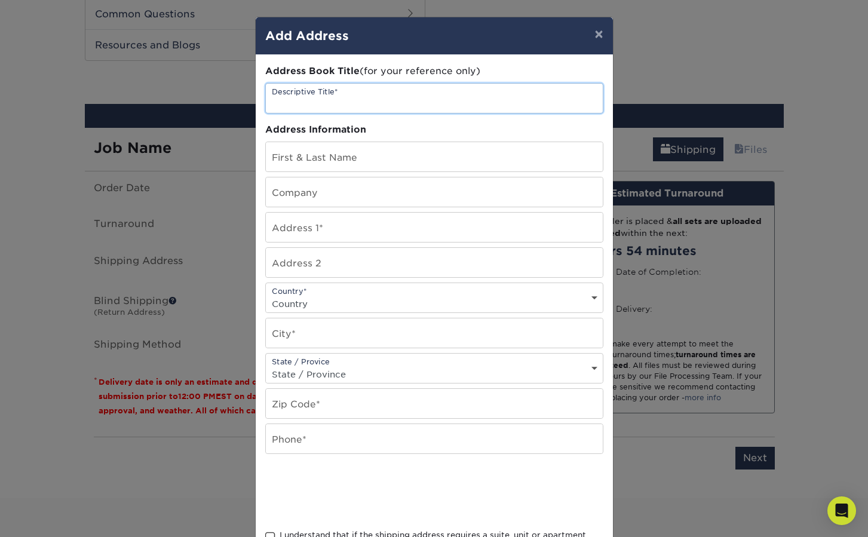
click at [318, 105] on input "text" at bounding box center [434, 98] width 337 height 29
type input "T"
type input "{"
type input "Printing Shop"
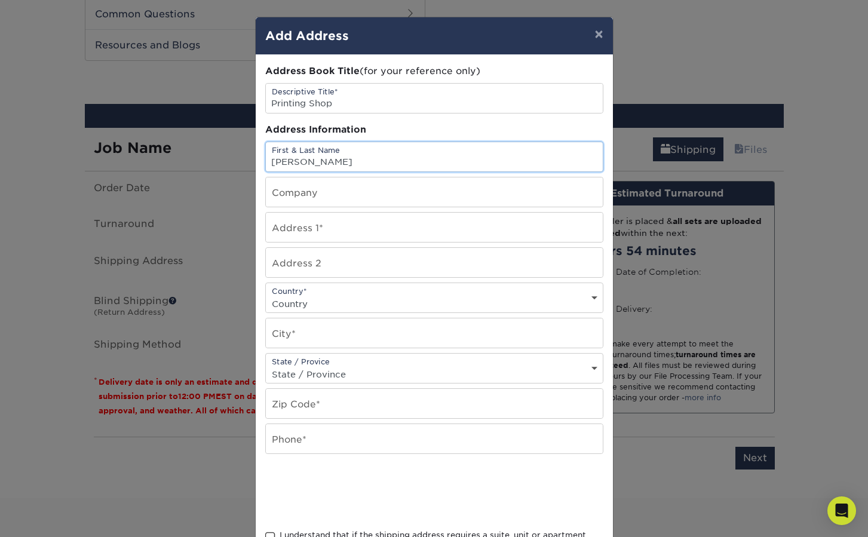
type input "[PERSON_NAME]"
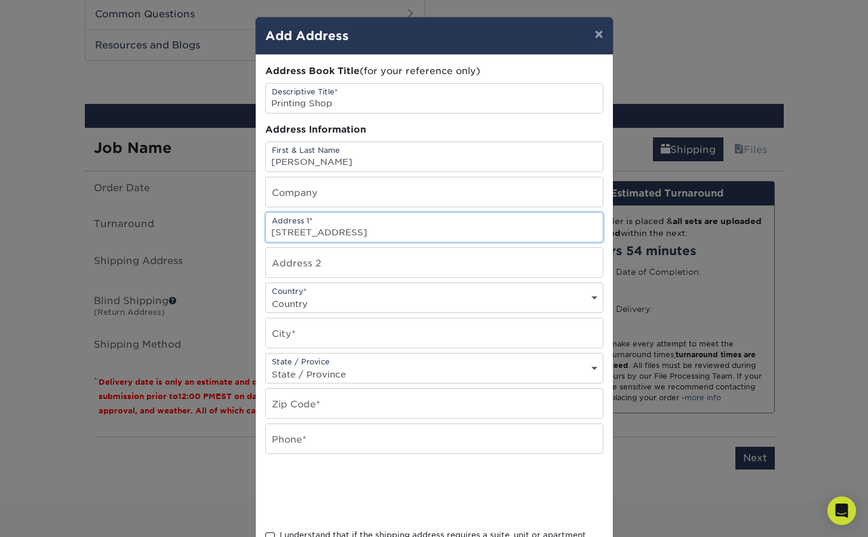
type input "[STREET_ADDRESS]"
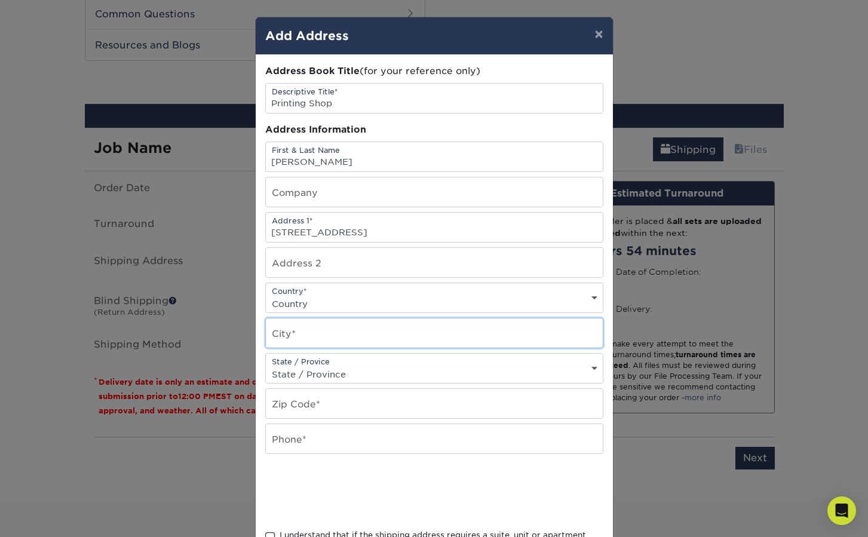
type input "Carlsbad"
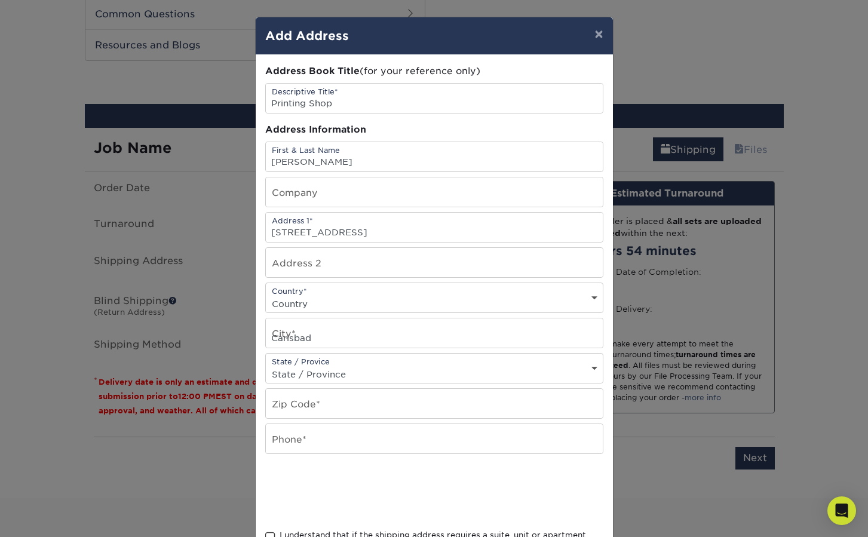
select select "CA"
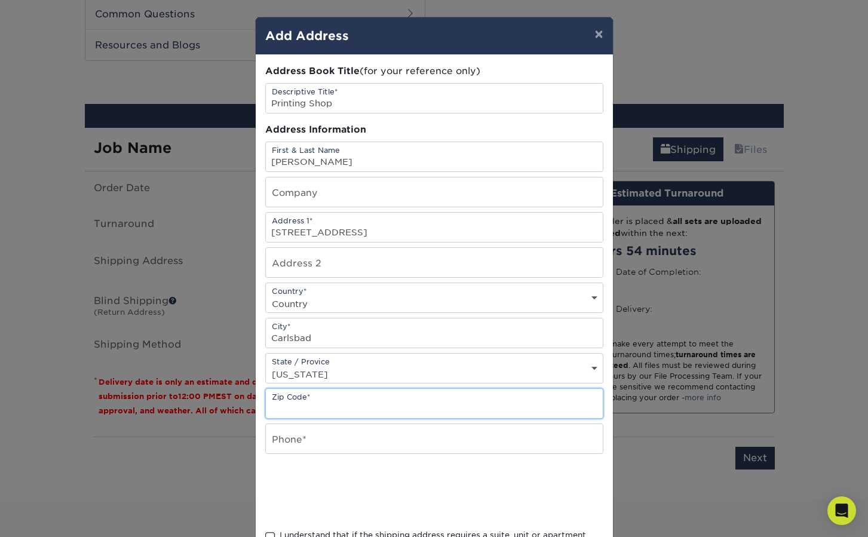
type input "92010"
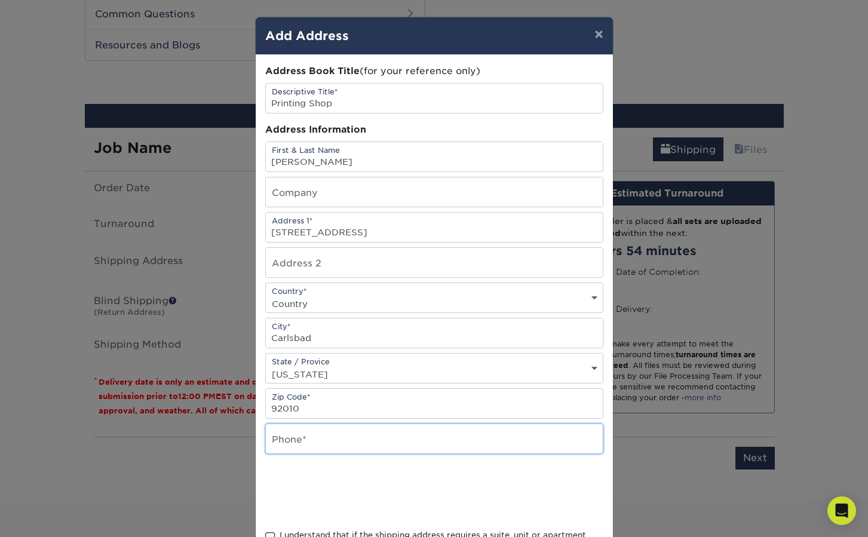
type input "7607200743"
click at [385, 233] on input "[STREET_ADDRESS]" at bounding box center [434, 227] width 337 height 29
type input "[STREET_ADDRESS]"
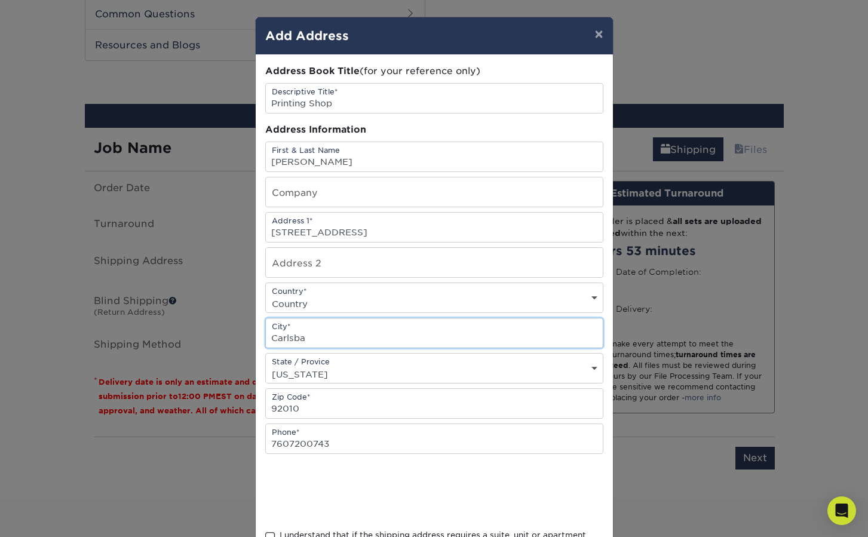
type input "Carlsbad"
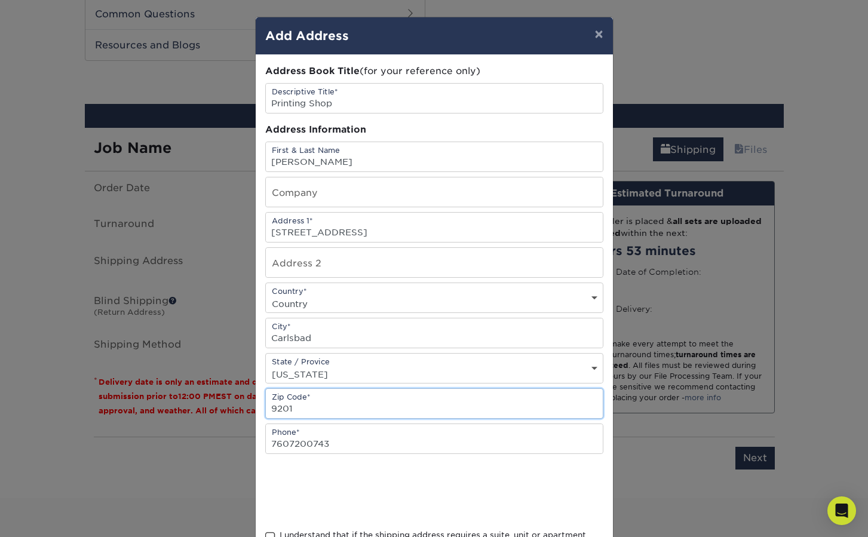
type input "92010"
click at [339, 447] on input "7607200743" at bounding box center [434, 438] width 337 height 29
type input "760716"
click at [344, 449] on input "7607163890" at bounding box center [434, 438] width 337 height 29
type input "7607163890"
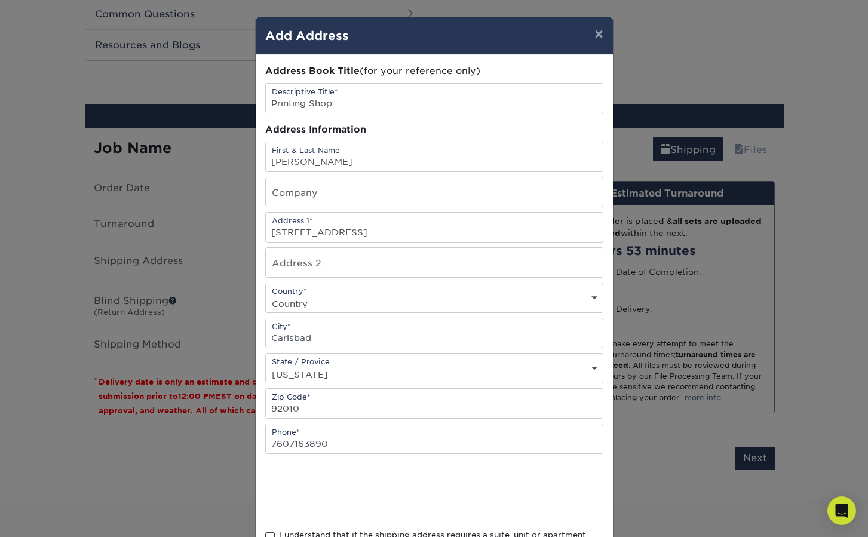
click at [537, 498] on div at bounding box center [434, 491] width 338 height 47
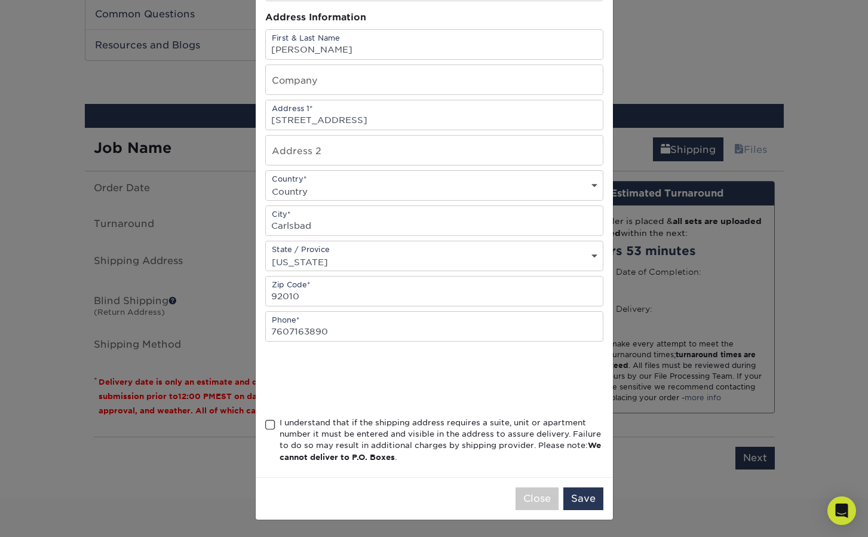
scroll to position [115, 0]
click at [268, 425] on span at bounding box center [270, 424] width 10 height 11
click at [0, 0] on input "I understand that if the shipping address requires a suite, unit or apartment n…" at bounding box center [0, 0] width 0 height 0
click at [579, 499] on button "Save" at bounding box center [583, 499] width 40 height 23
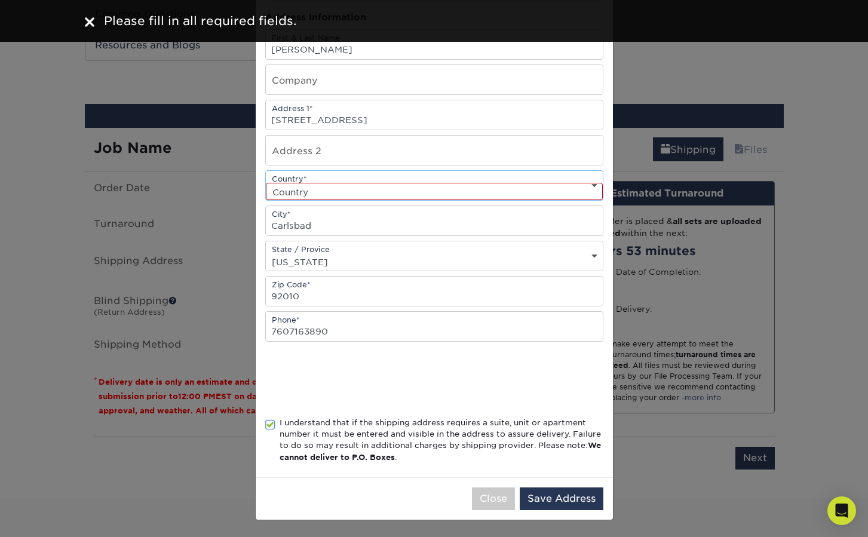
select select "US"
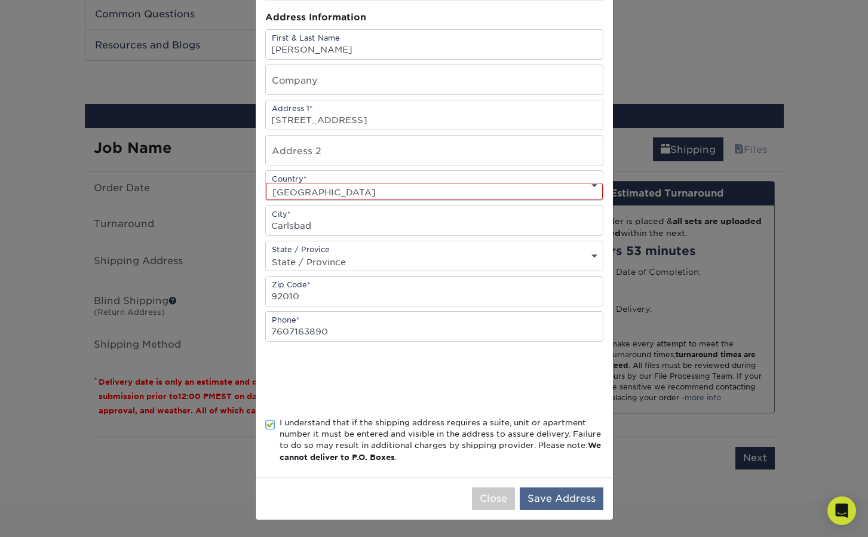
click at [540, 502] on button "Save Address" at bounding box center [562, 499] width 84 height 23
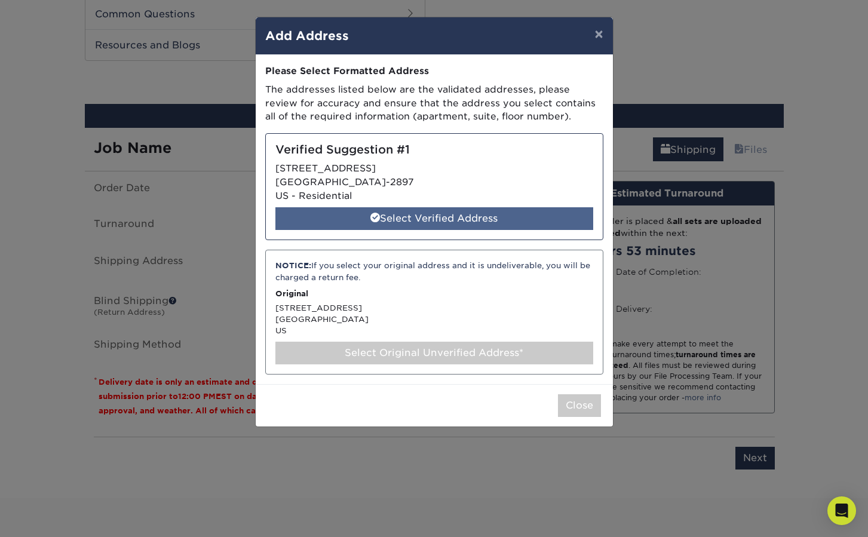
click at [434, 212] on div "Select Verified Address" at bounding box center [434, 218] width 318 height 23
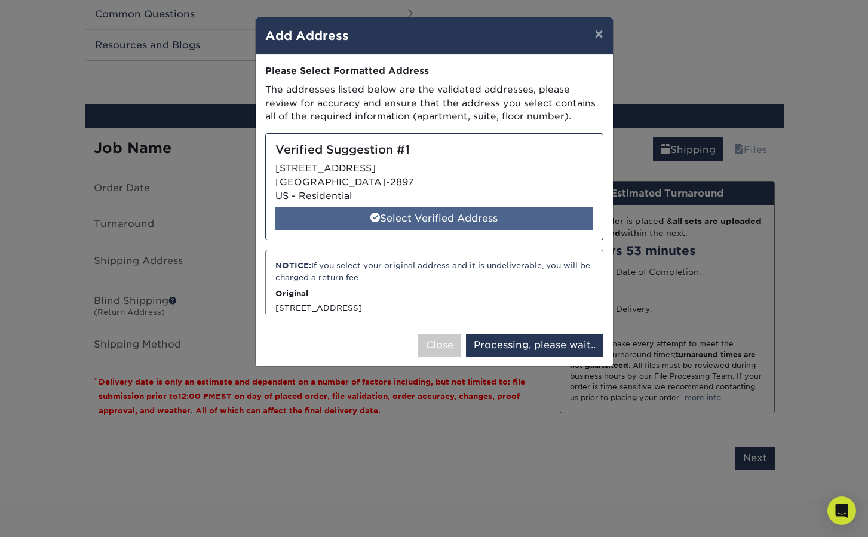
select select "285955"
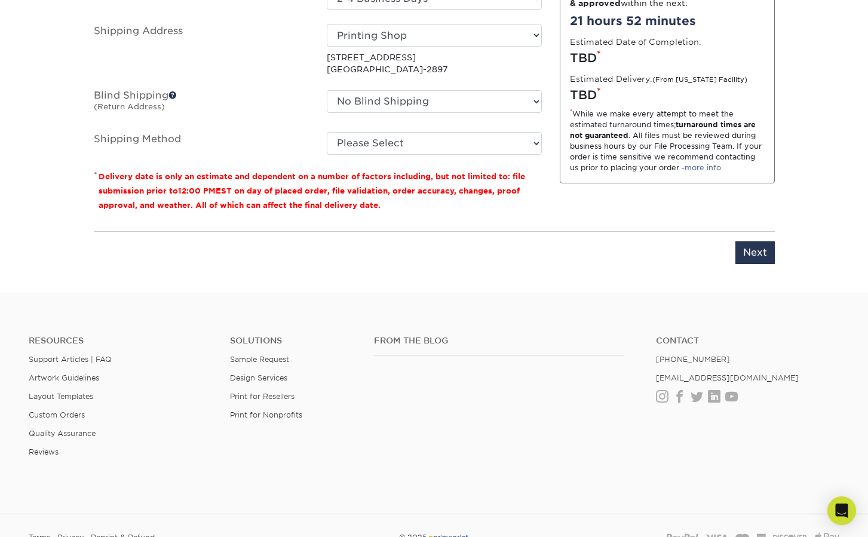
scroll to position [828, 0]
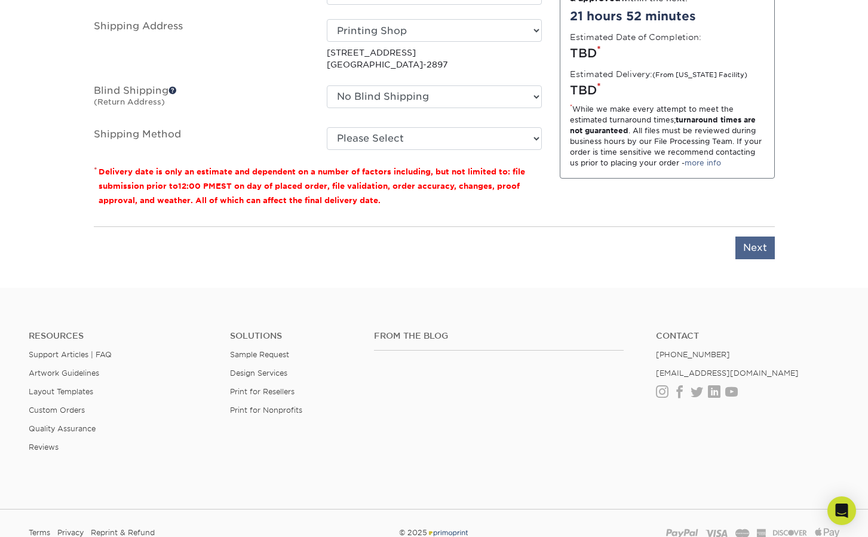
click at [749, 247] on input "Next" at bounding box center [754, 248] width 39 height 23
type input "Next"
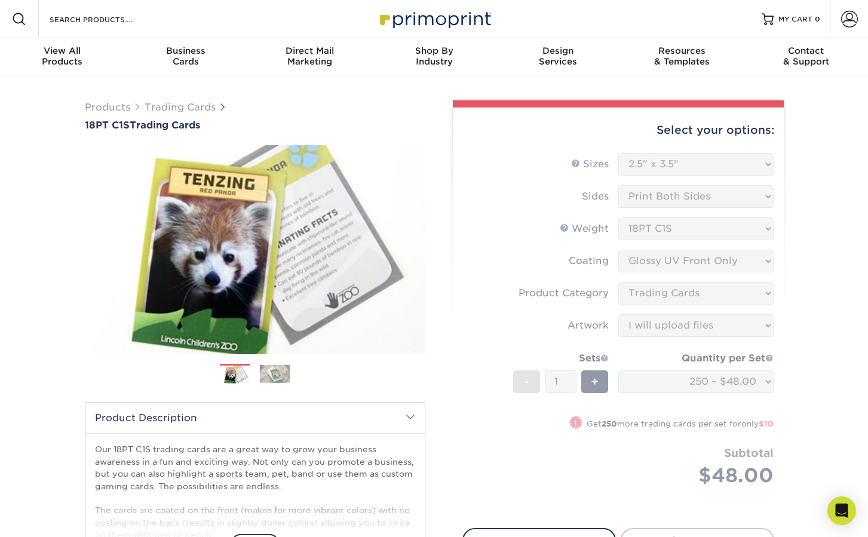
scroll to position [0, 0]
